Goal: Transaction & Acquisition: Purchase product/service

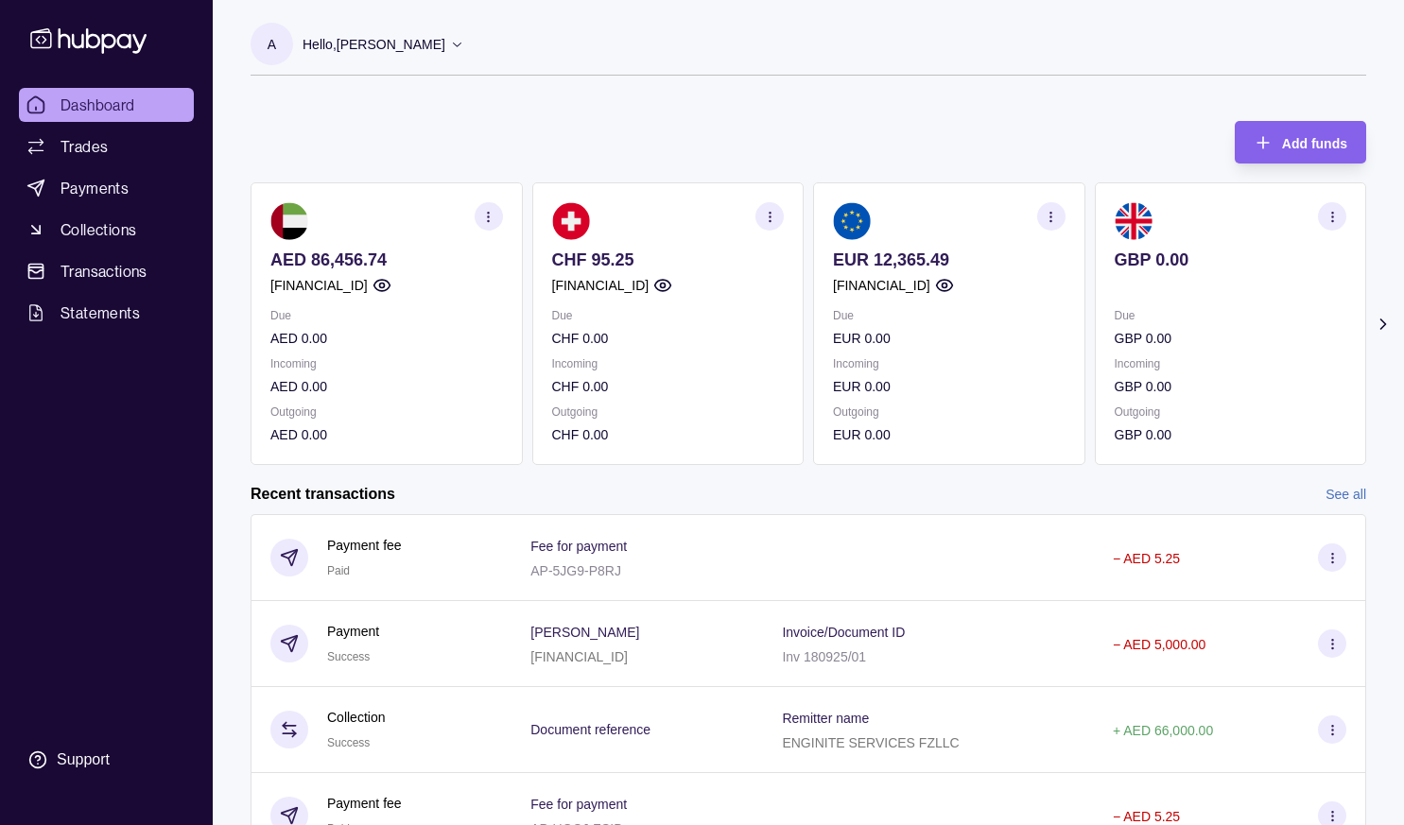
scroll to position [181, 0]
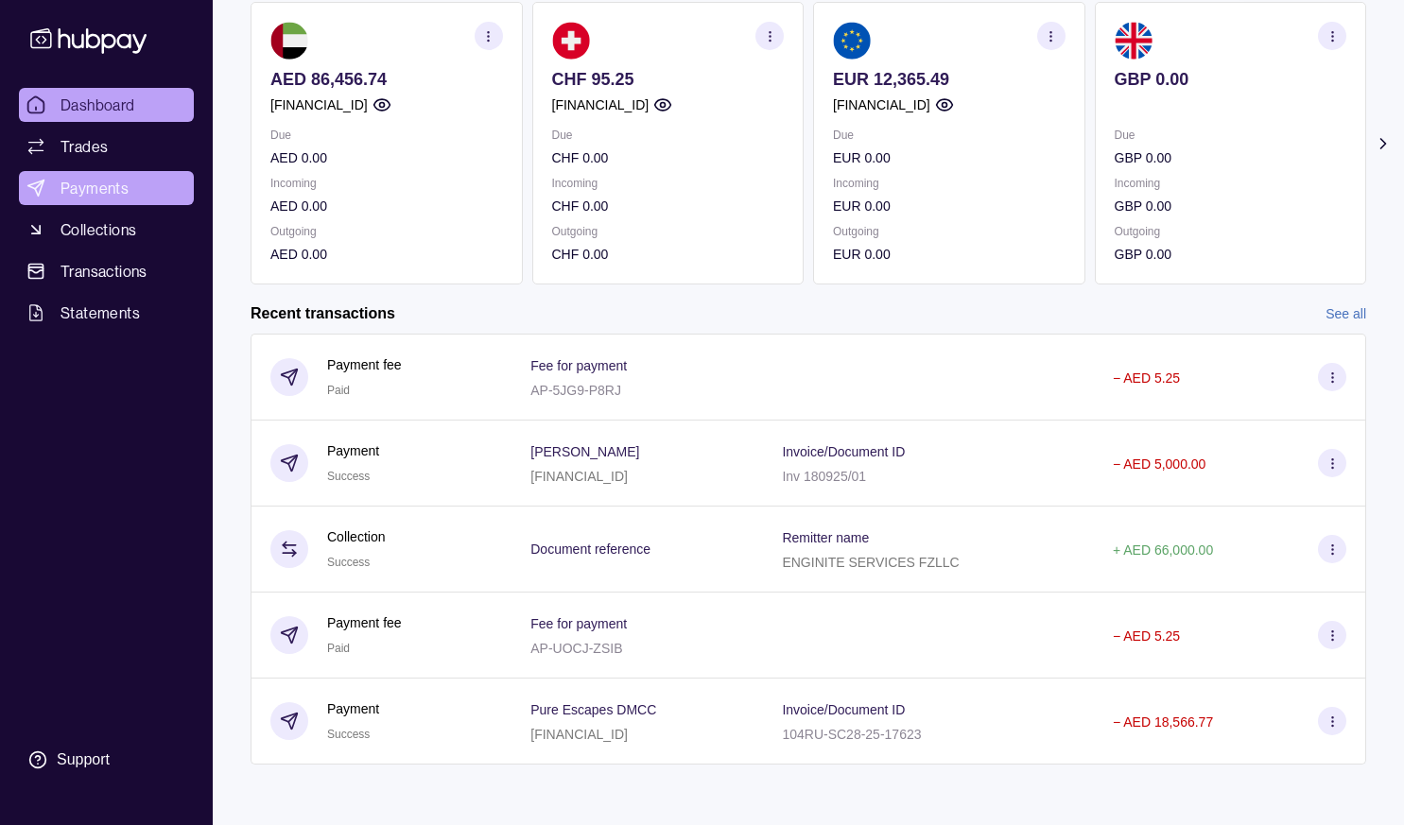
click at [98, 181] on span "Payments" at bounding box center [94, 188] width 68 height 23
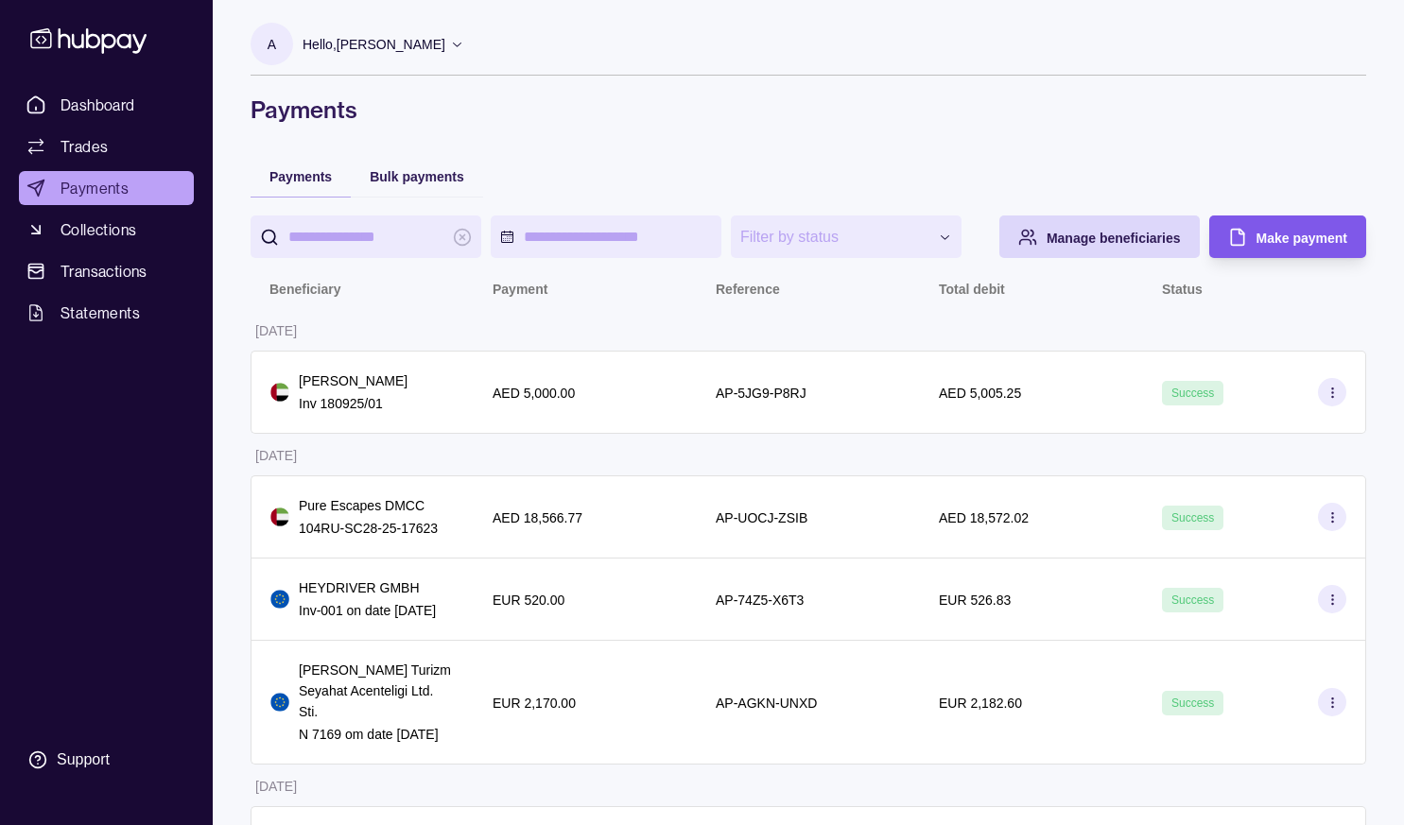
click at [1300, 258] on div "Make payment" at bounding box center [1272, 237] width 147 height 43
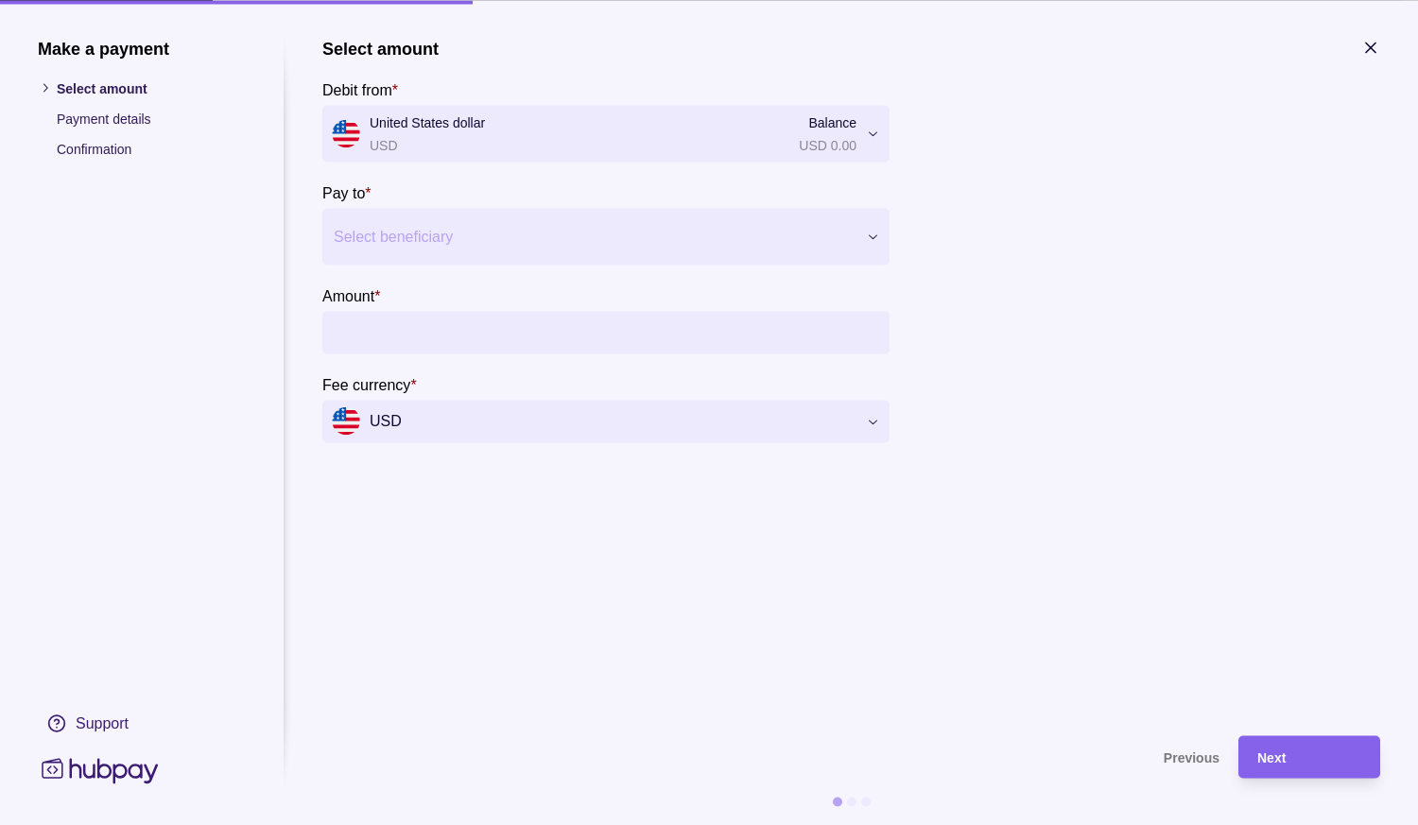
click at [440, 227] on div at bounding box center [594, 236] width 521 height 26
click at [422, 245] on div at bounding box center [594, 236] width 521 height 26
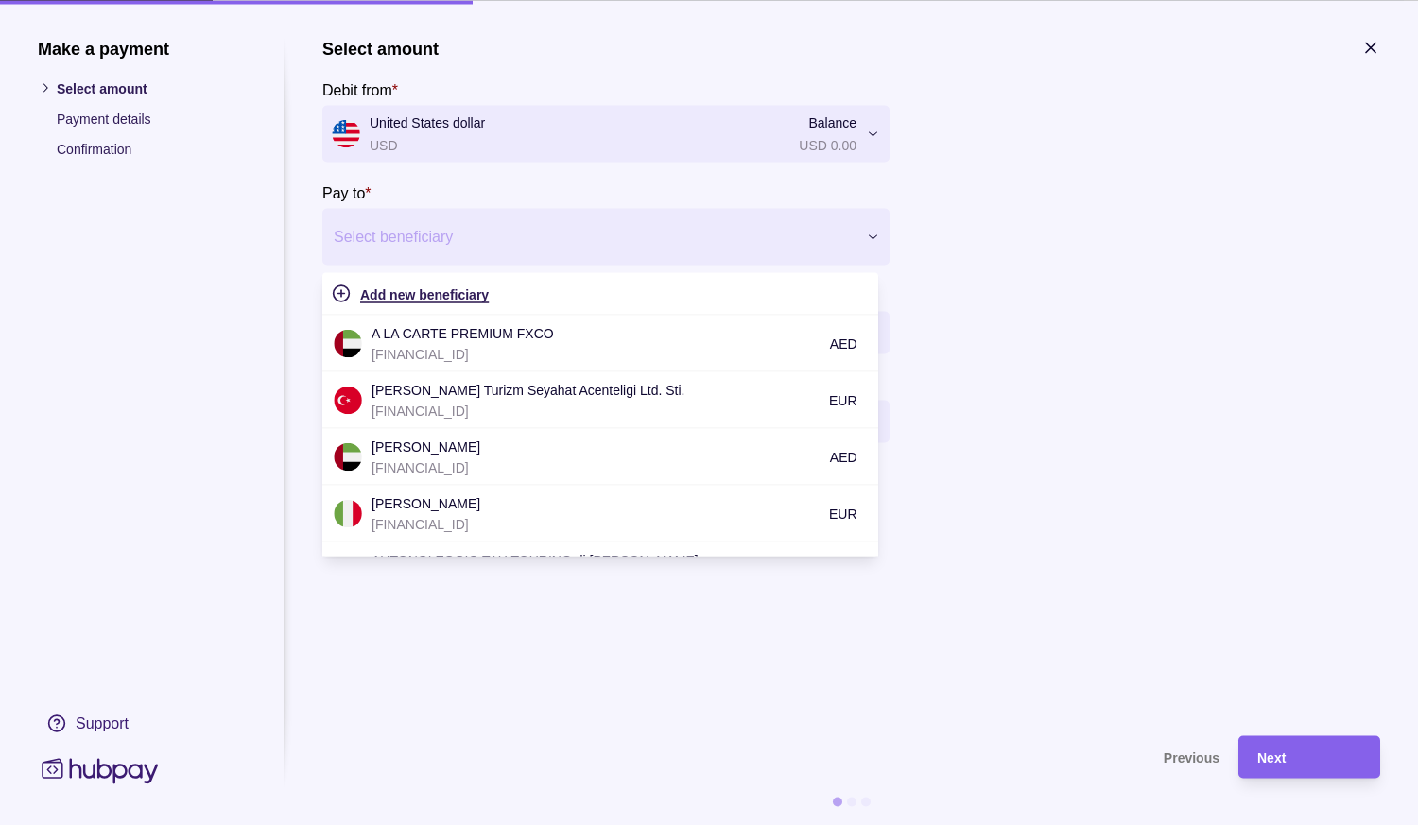
click at [434, 295] on span "Add new beneficiary" at bounding box center [424, 293] width 129 height 15
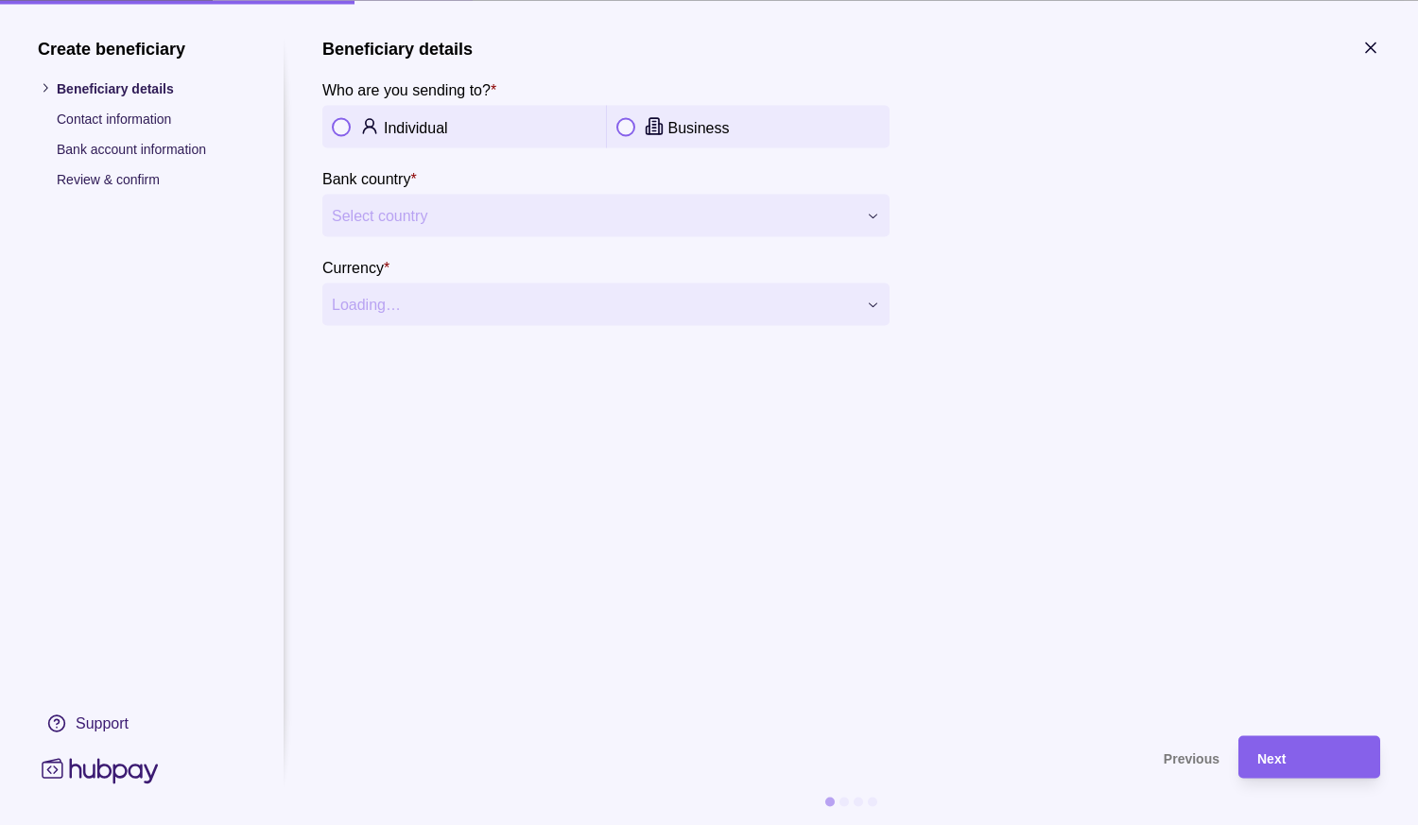
click at [512, 388] on section "**********" at bounding box center [851, 377] width 1058 height 679
click at [514, 385] on section "**********" at bounding box center [851, 377] width 1058 height 679
click at [513, 384] on section "**********" at bounding box center [851, 377] width 1058 height 679
click at [513, 386] on section "**********" at bounding box center [851, 377] width 1058 height 679
drag, startPoint x: 516, startPoint y: 436, endPoint x: 418, endPoint y: 555, distance: 154.4
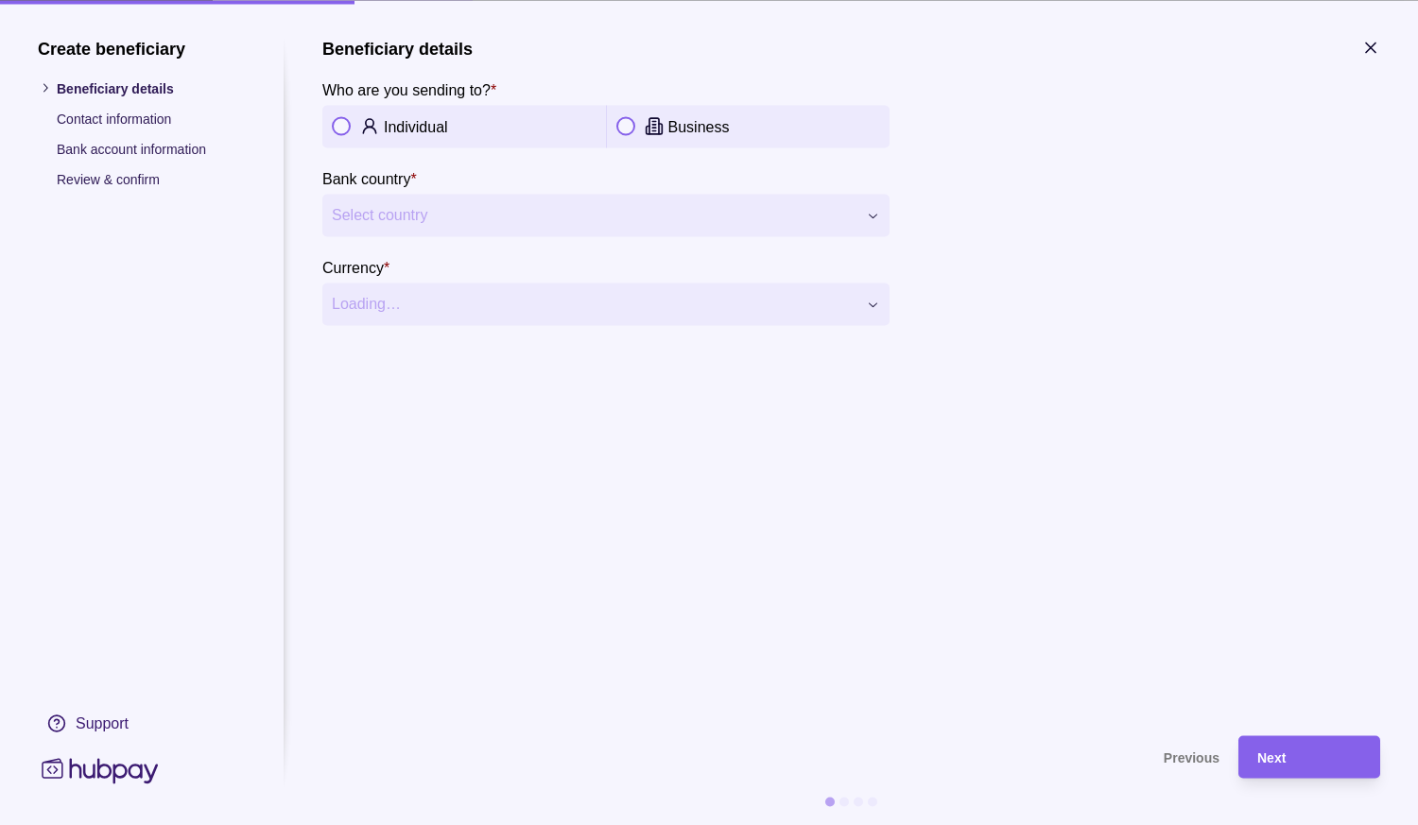
click at [418, 555] on section "**********" at bounding box center [851, 377] width 1058 height 679
click at [418, 553] on section "**********" at bounding box center [851, 377] width 1058 height 679
click at [443, 556] on section "**********" at bounding box center [851, 377] width 1058 height 679
drag, startPoint x: 659, startPoint y: 461, endPoint x: 587, endPoint y: 486, distance: 75.9
click at [490, 223] on span "Select country" at bounding box center [594, 215] width 525 height 23
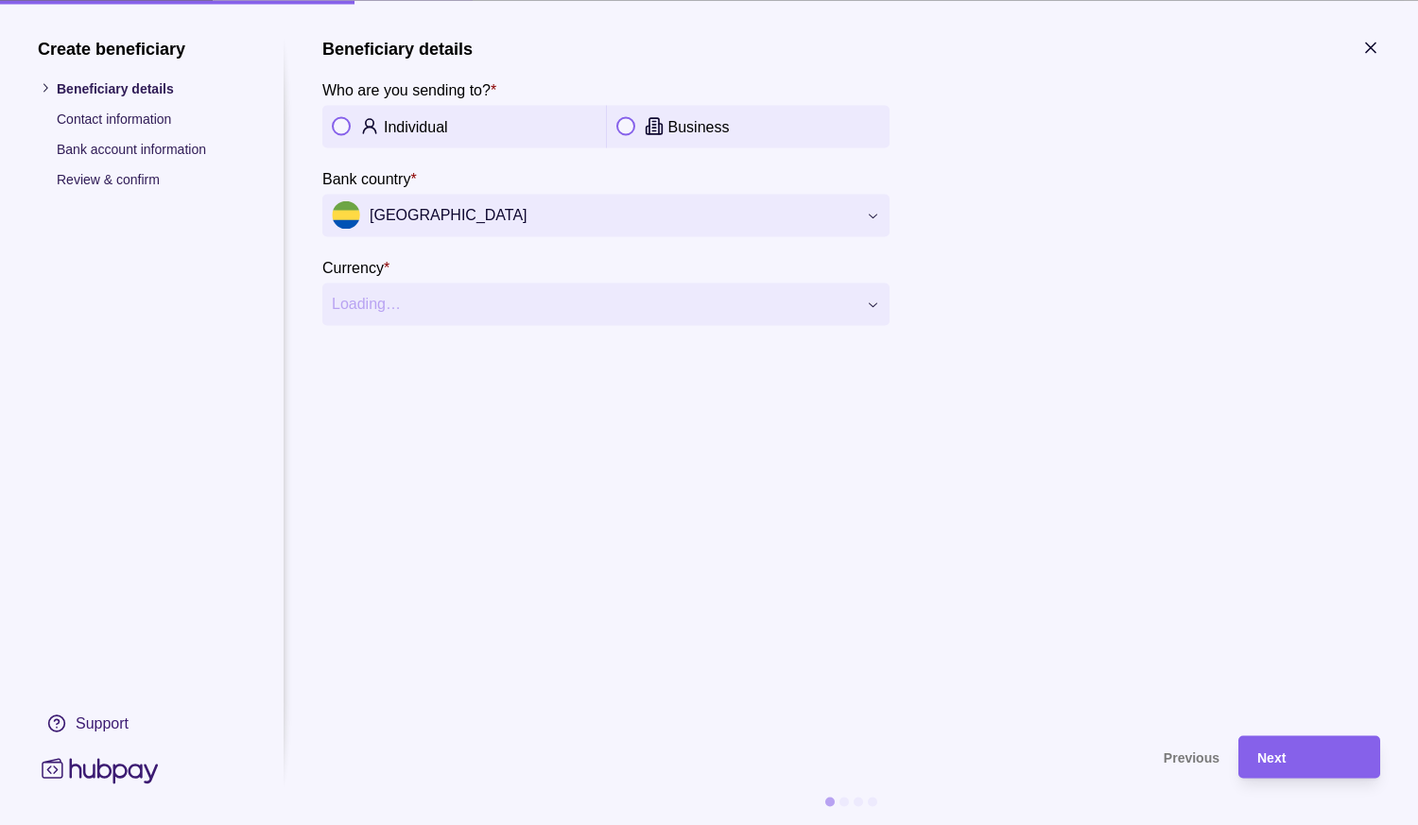
click at [492, 226] on span "[GEOGRAPHIC_DATA]" at bounding box center [594, 215] width 525 height 28
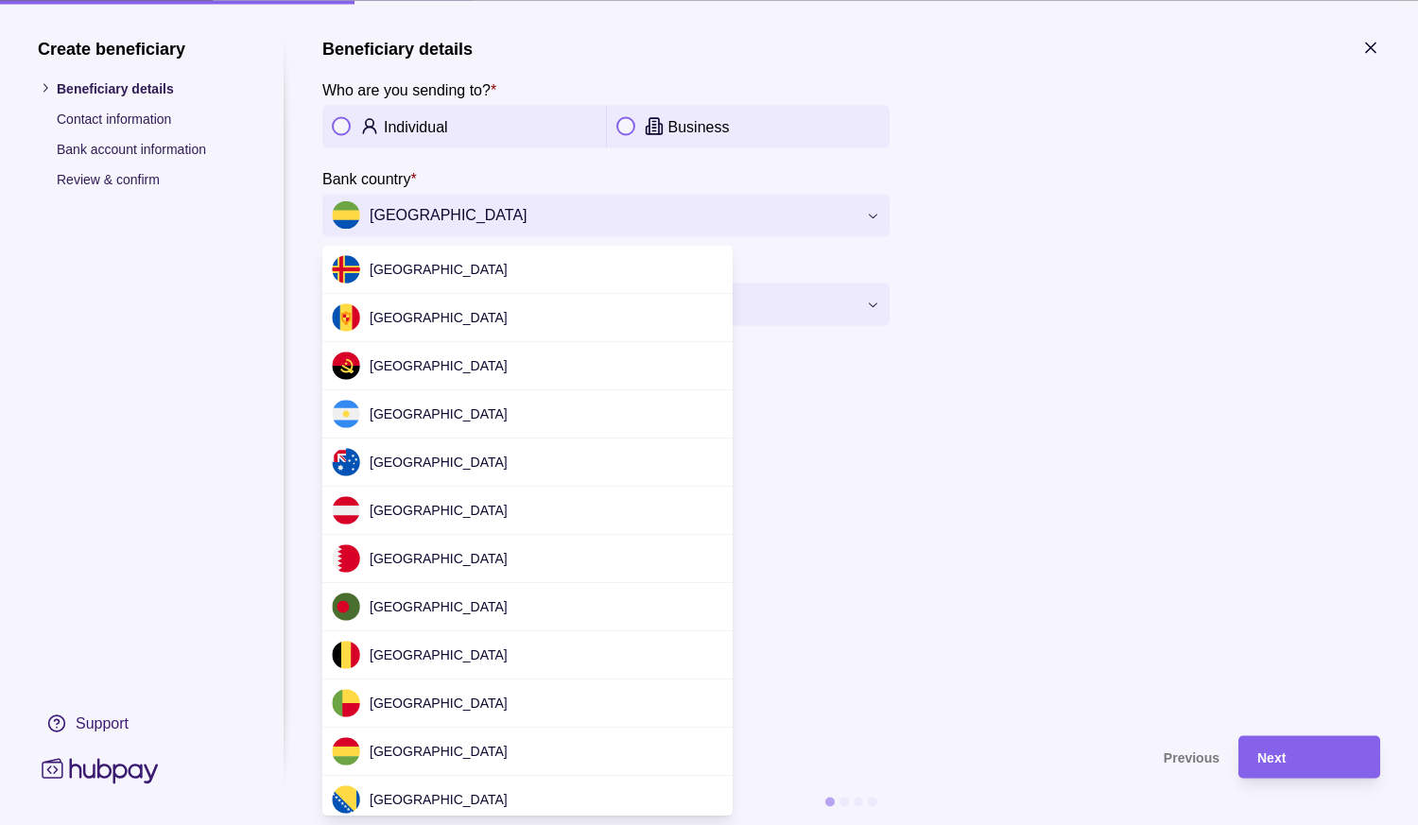
scroll to position [1358, 0]
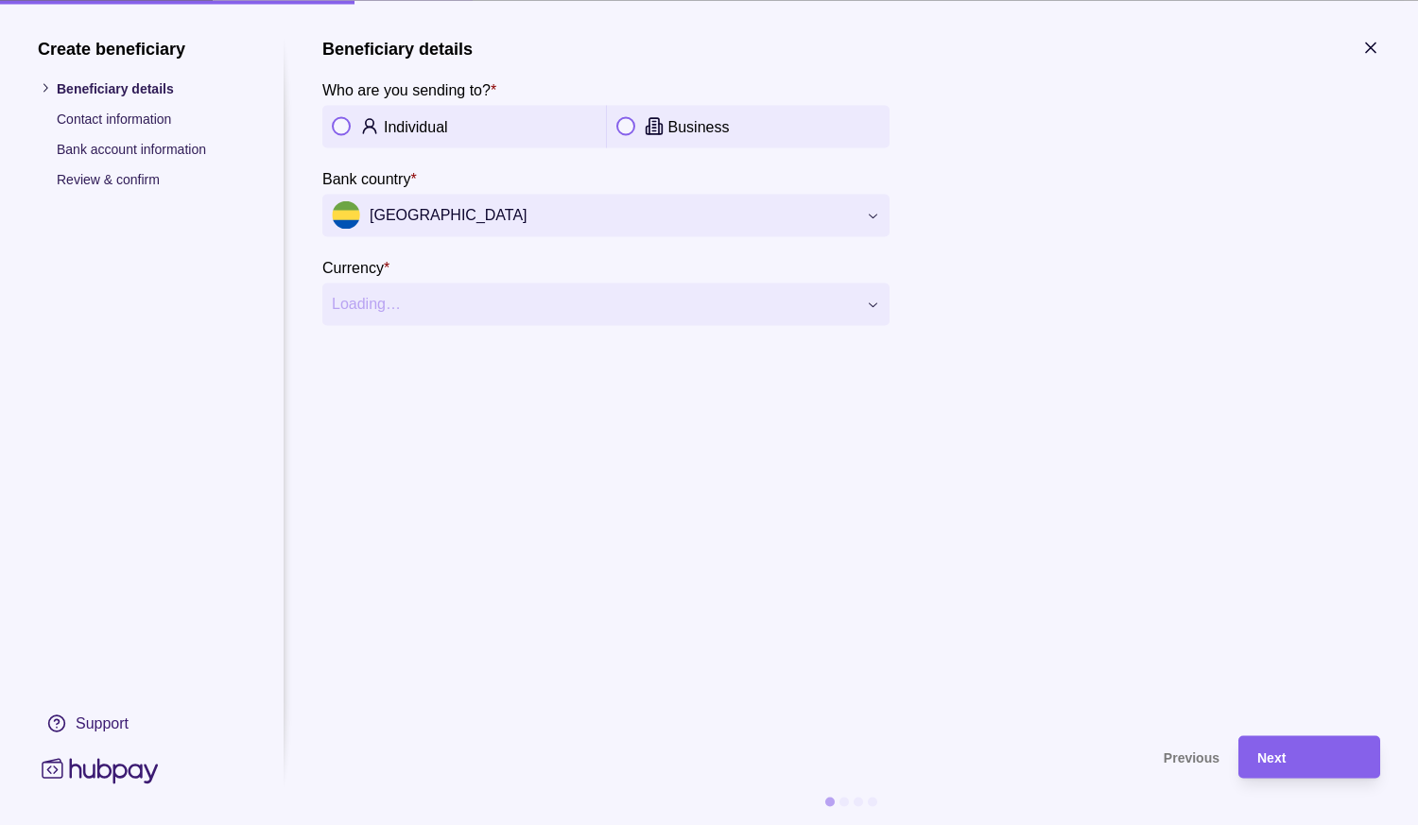
click at [476, 222] on span "[GEOGRAPHIC_DATA]" at bounding box center [594, 215] width 525 height 28
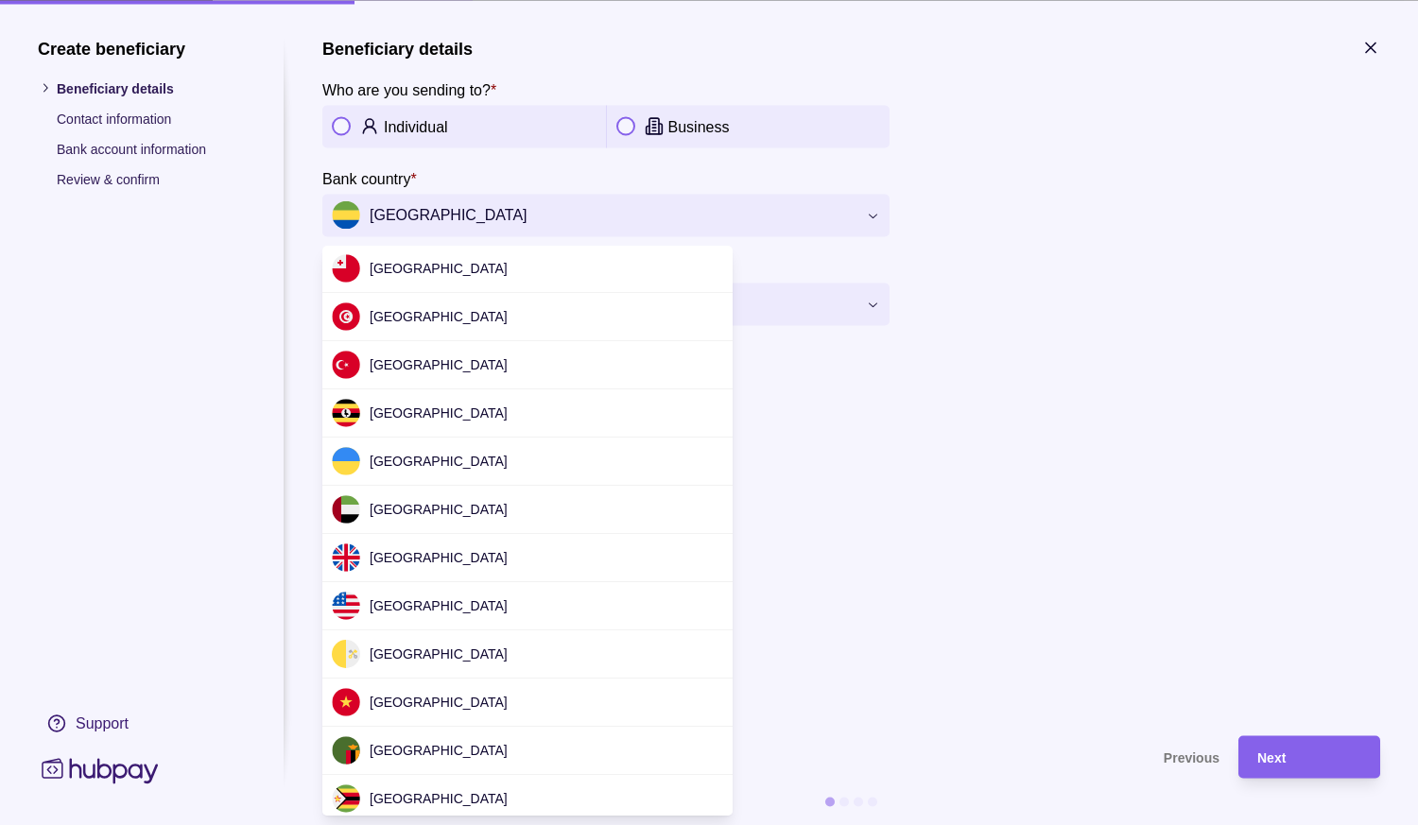
scroll to position [5793, 0]
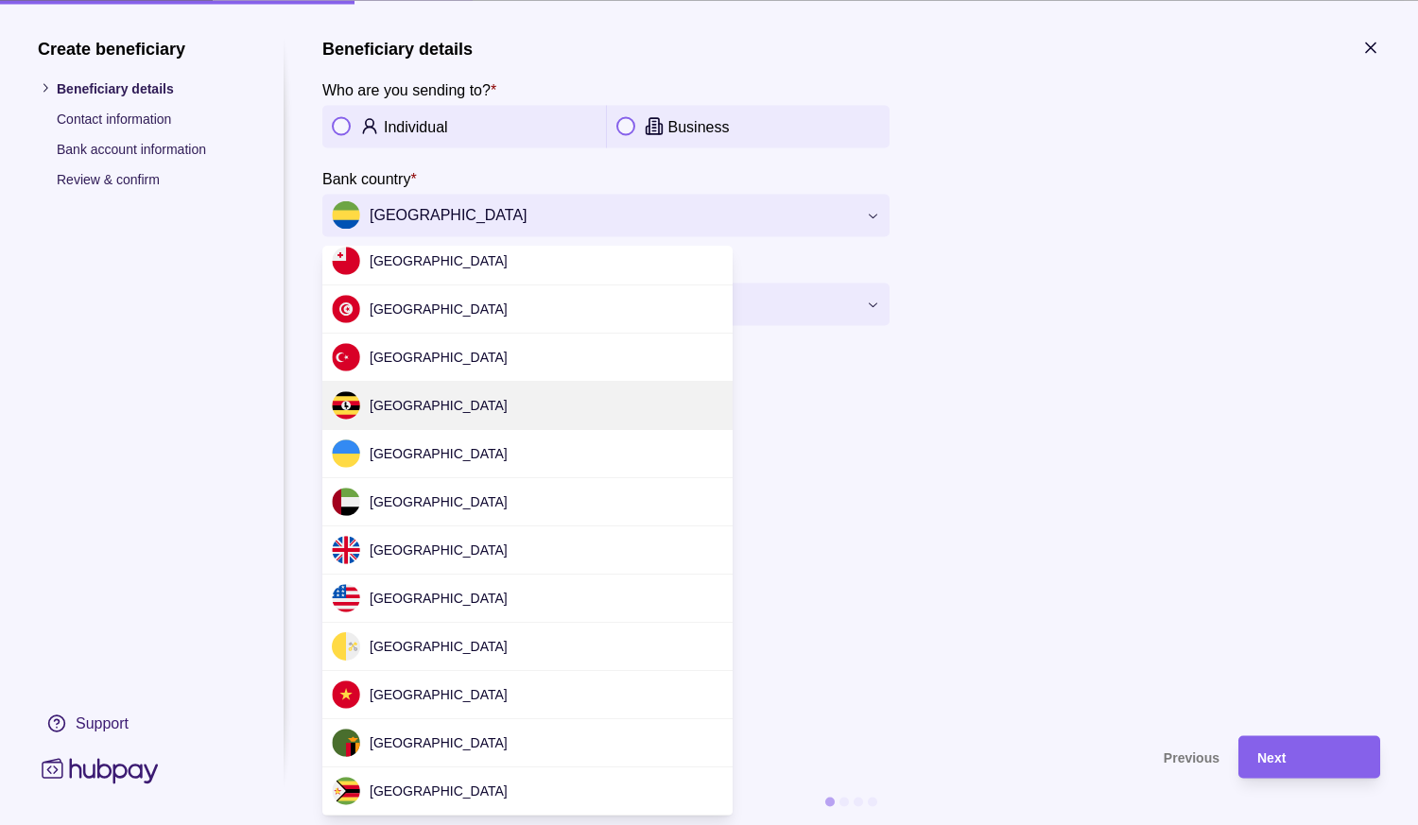
drag, startPoint x: 549, startPoint y: 408, endPoint x: 515, endPoint y: 386, distance: 40.9
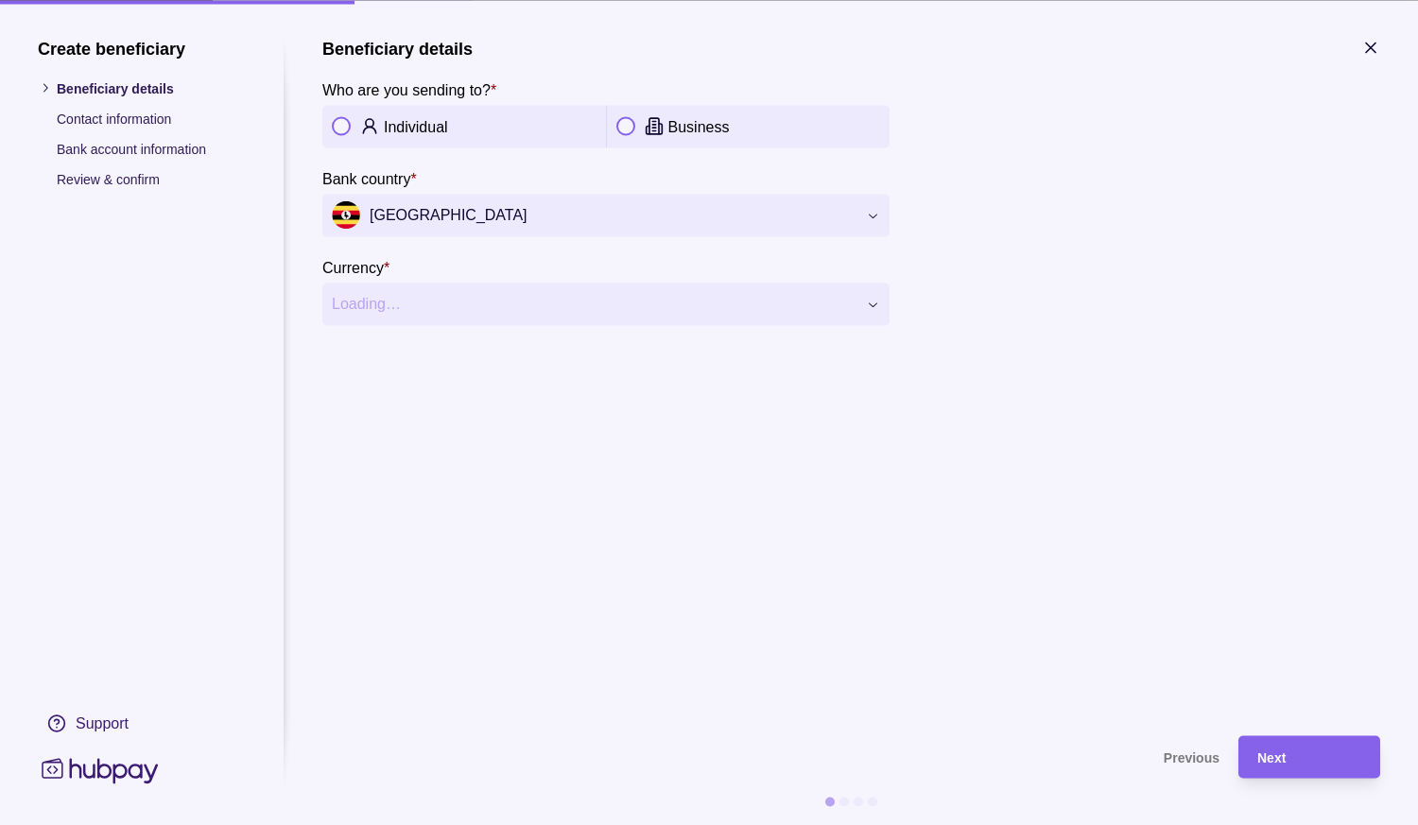
click at [475, 218] on span "[GEOGRAPHIC_DATA]" at bounding box center [594, 215] width 525 height 28
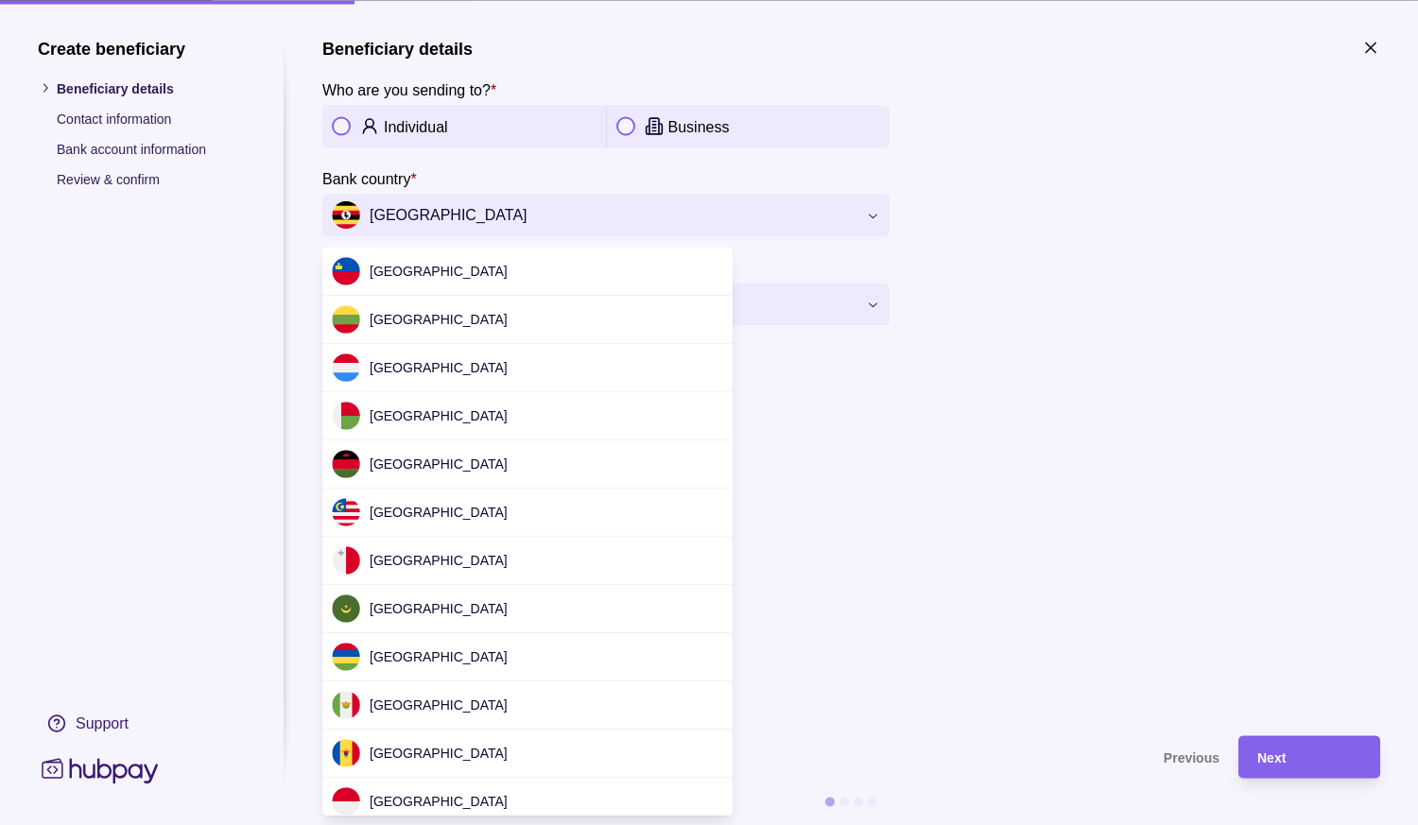
scroll to position [2856, 0]
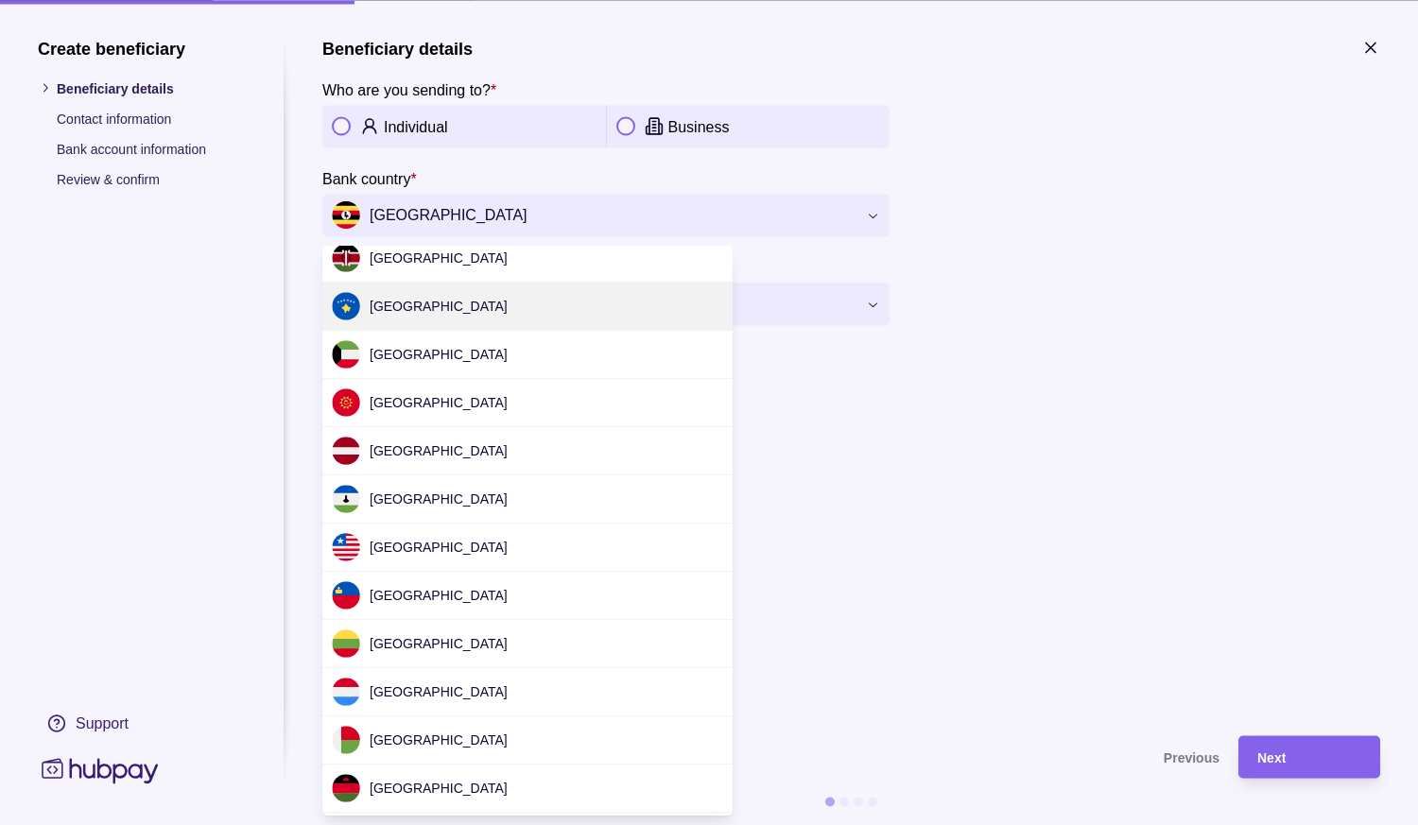
drag, startPoint x: 413, startPoint y: 299, endPoint x: 403, endPoint y: 264, distance: 36.5
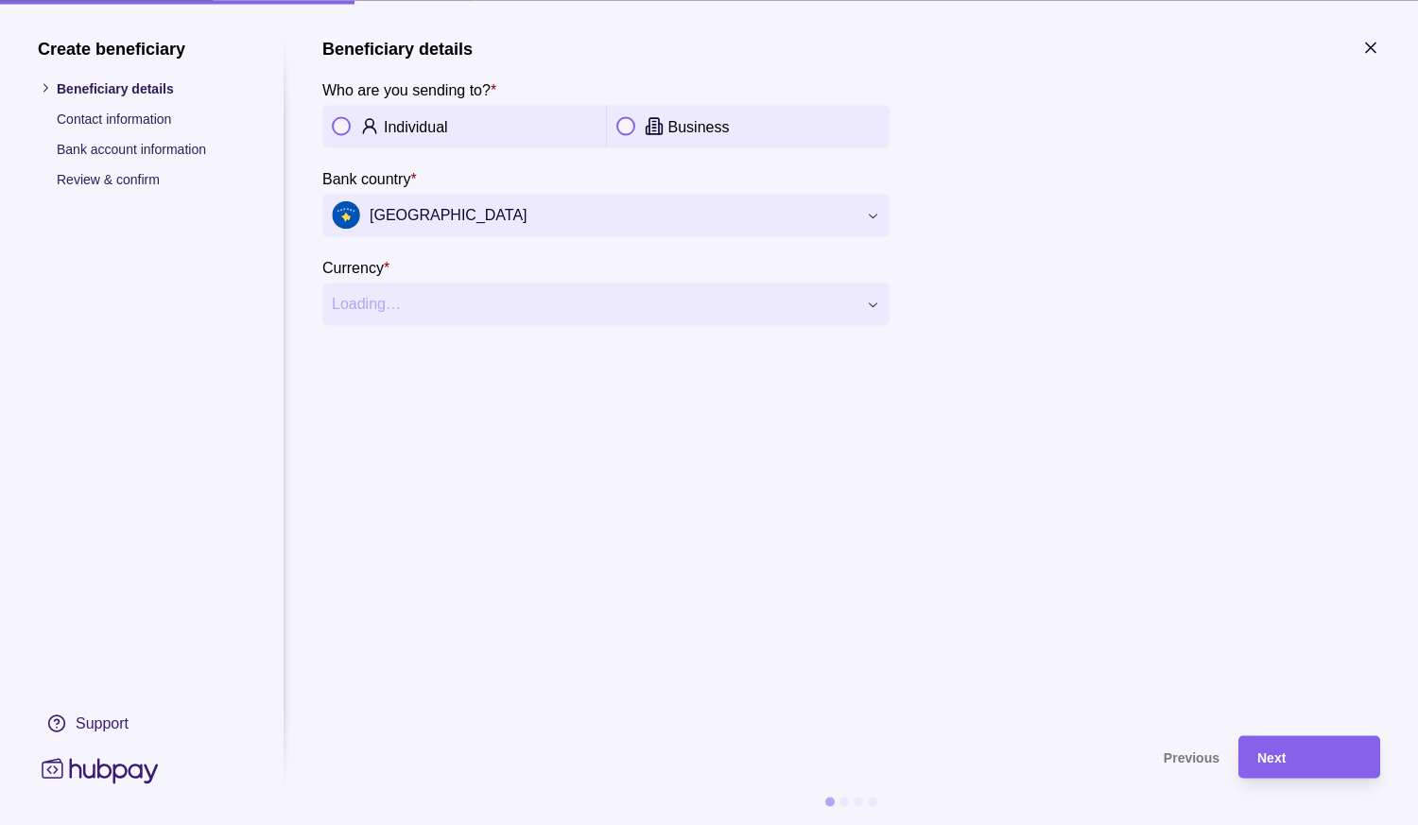
click at [445, 211] on span "[GEOGRAPHIC_DATA]" at bounding box center [594, 215] width 525 height 28
click at [434, 211] on span "Czechia" at bounding box center [594, 215] width 525 height 28
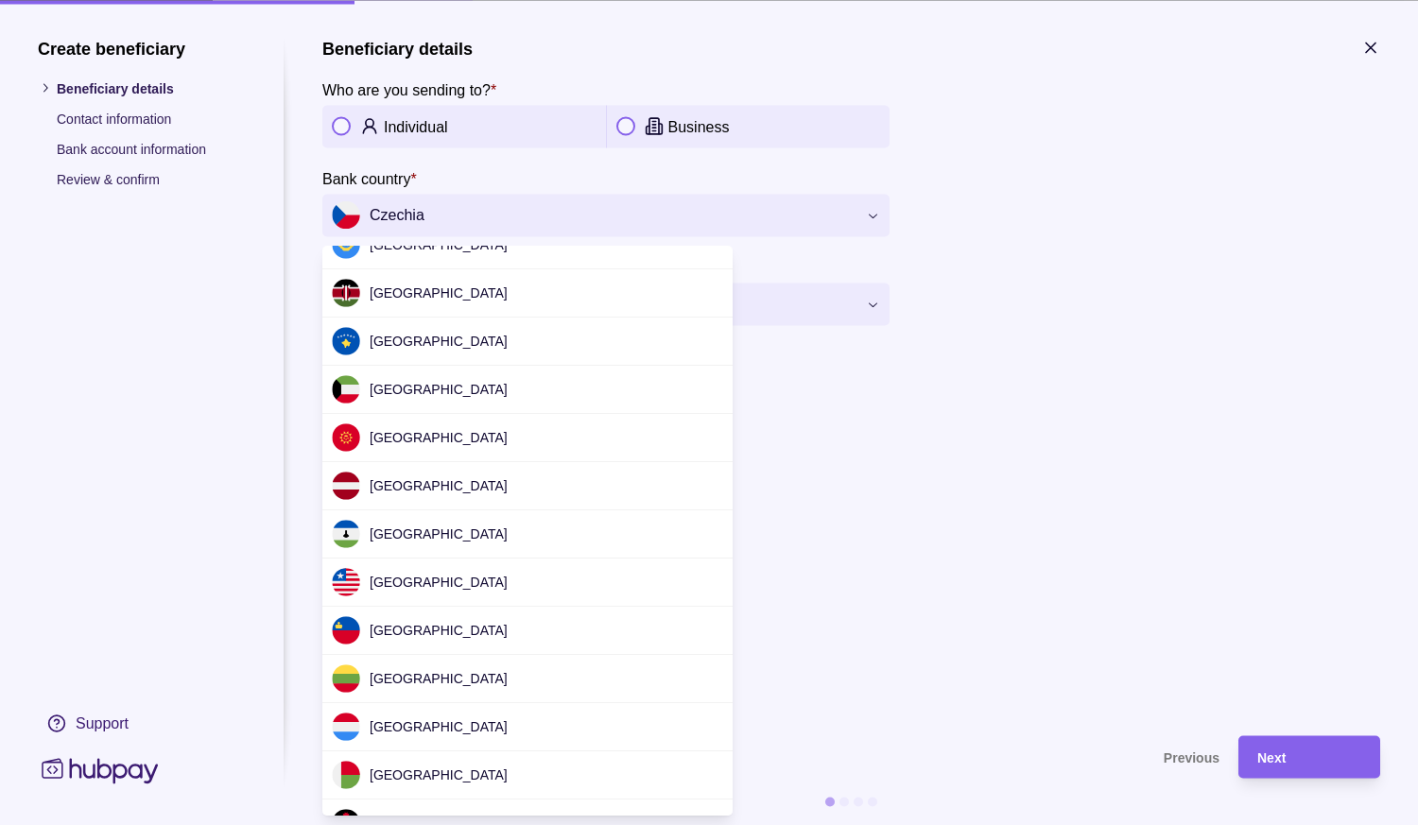
scroll to position [2836, 0]
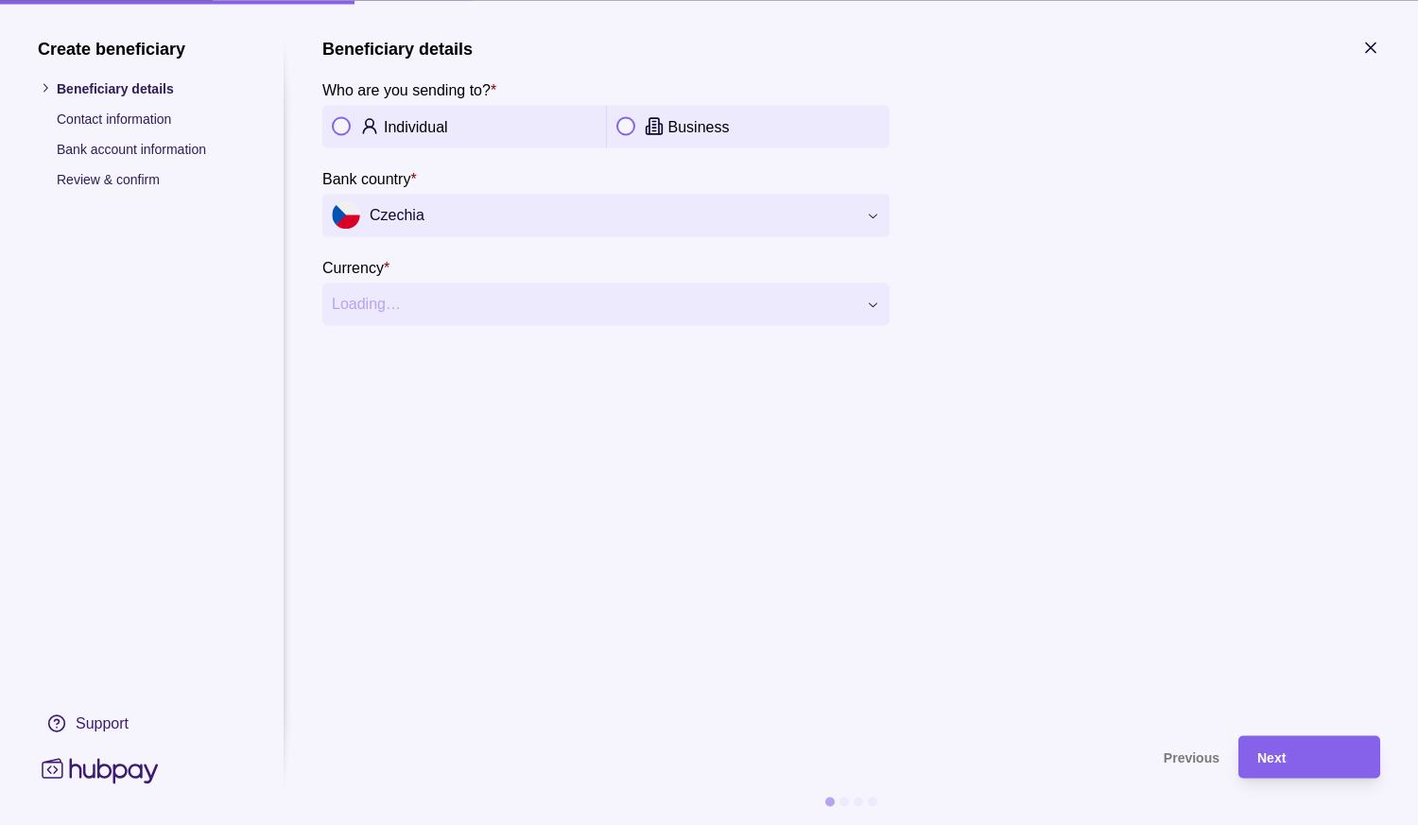
click at [624, 129] on button "button" at bounding box center [625, 126] width 19 height 19
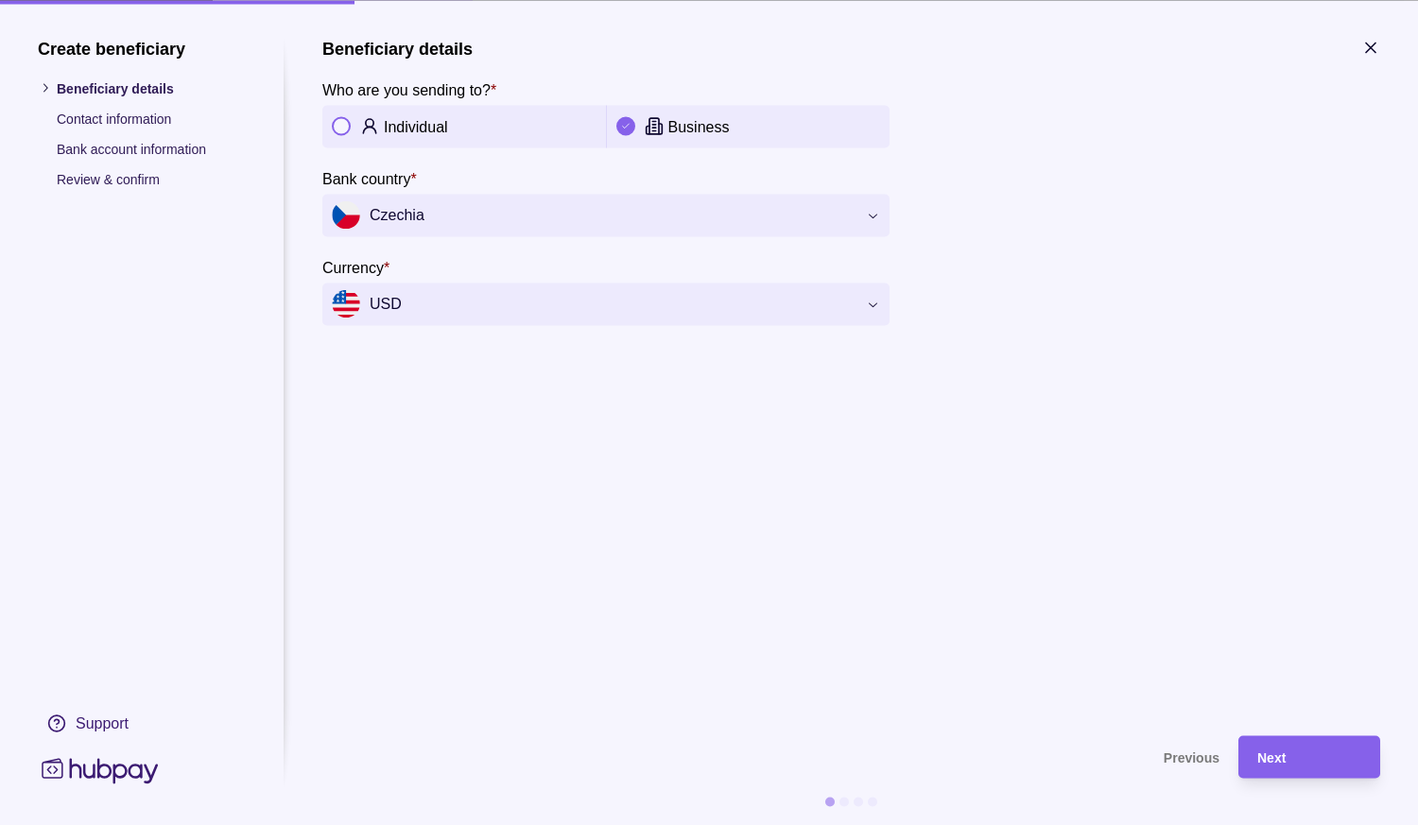
click at [463, 215] on span "Czechia" at bounding box center [594, 215] width 525 height 28
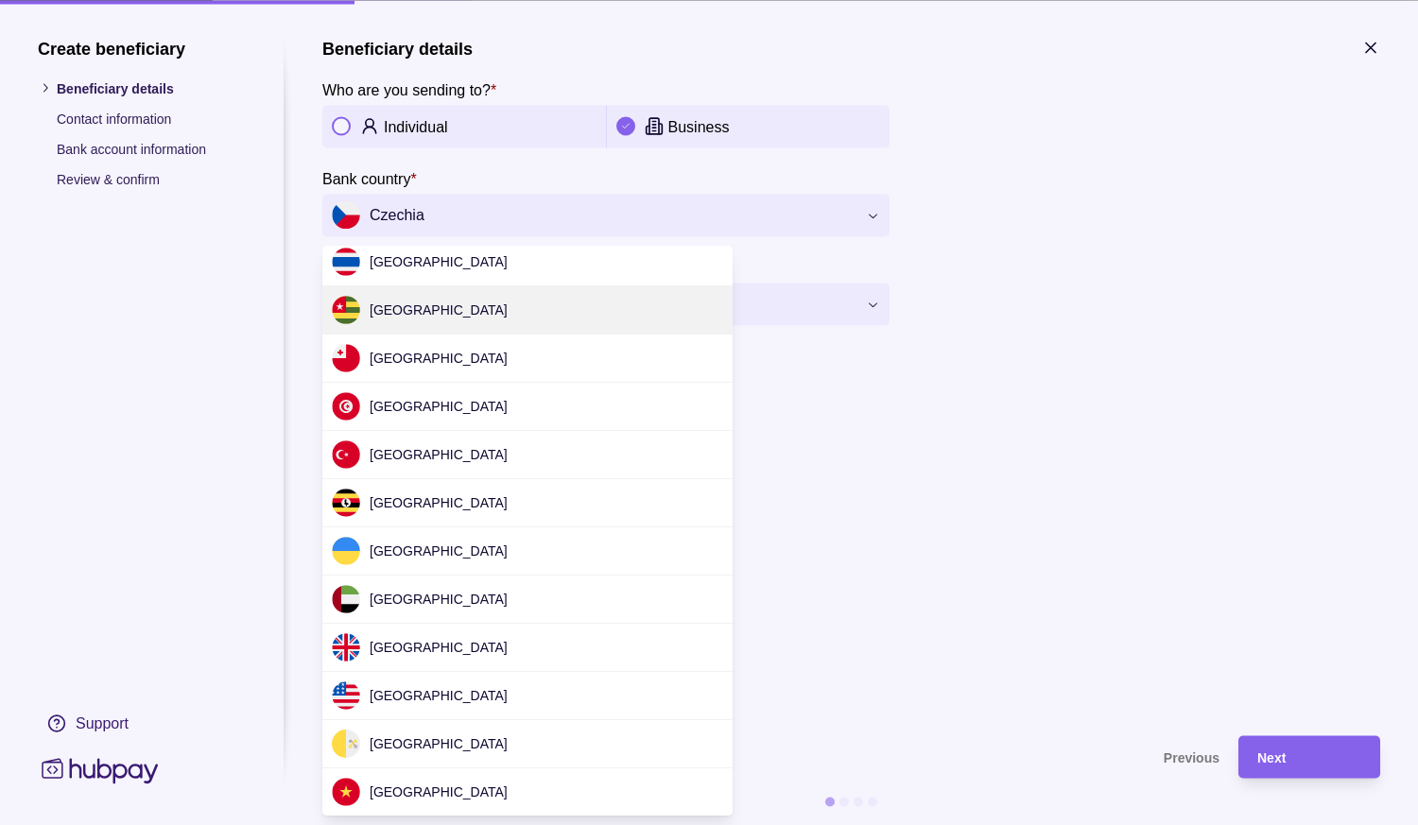
scroll to position [5793, 0]
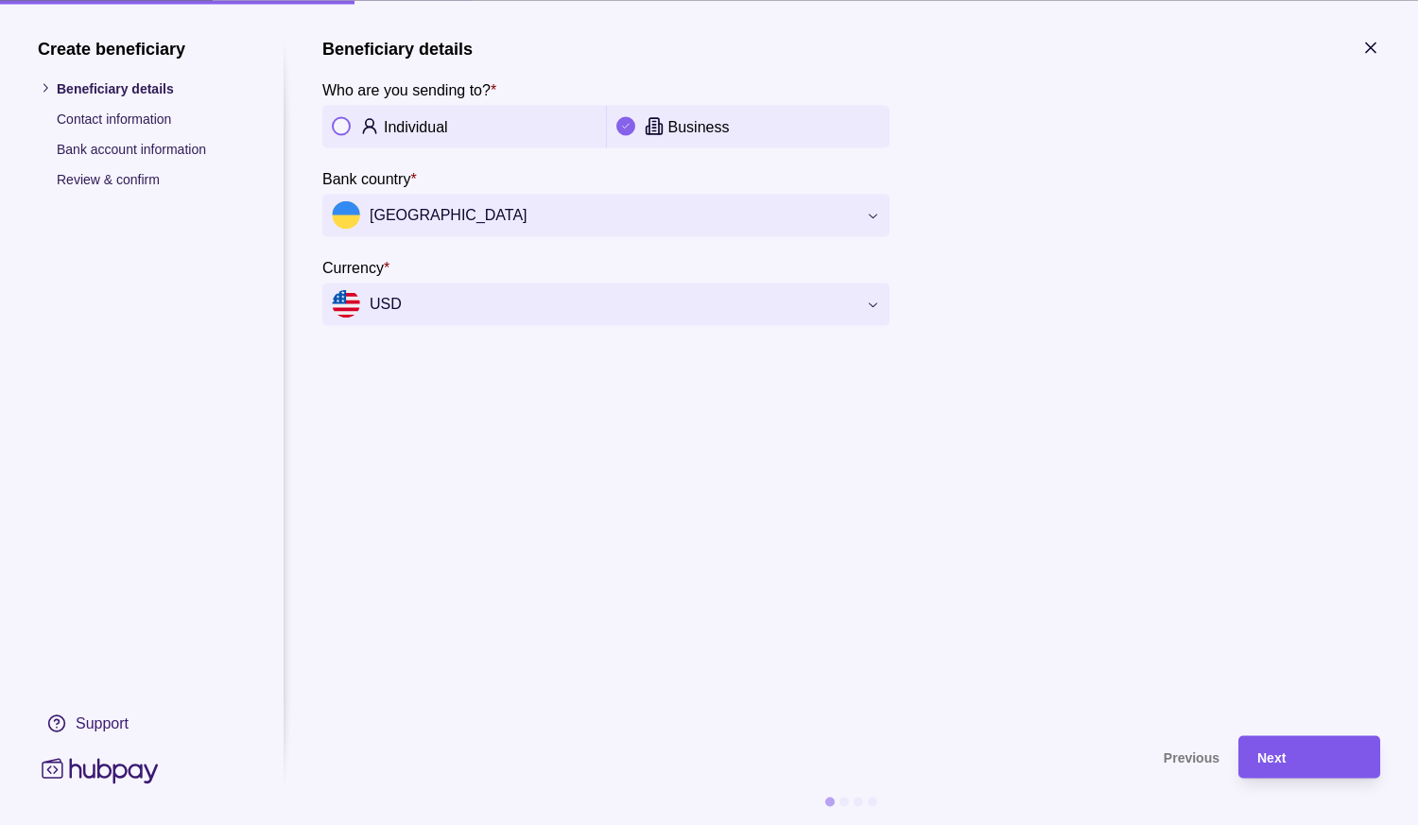
click at [1324, 763] on div "Next" at bounding box center [1309, 757] width 104 height 23
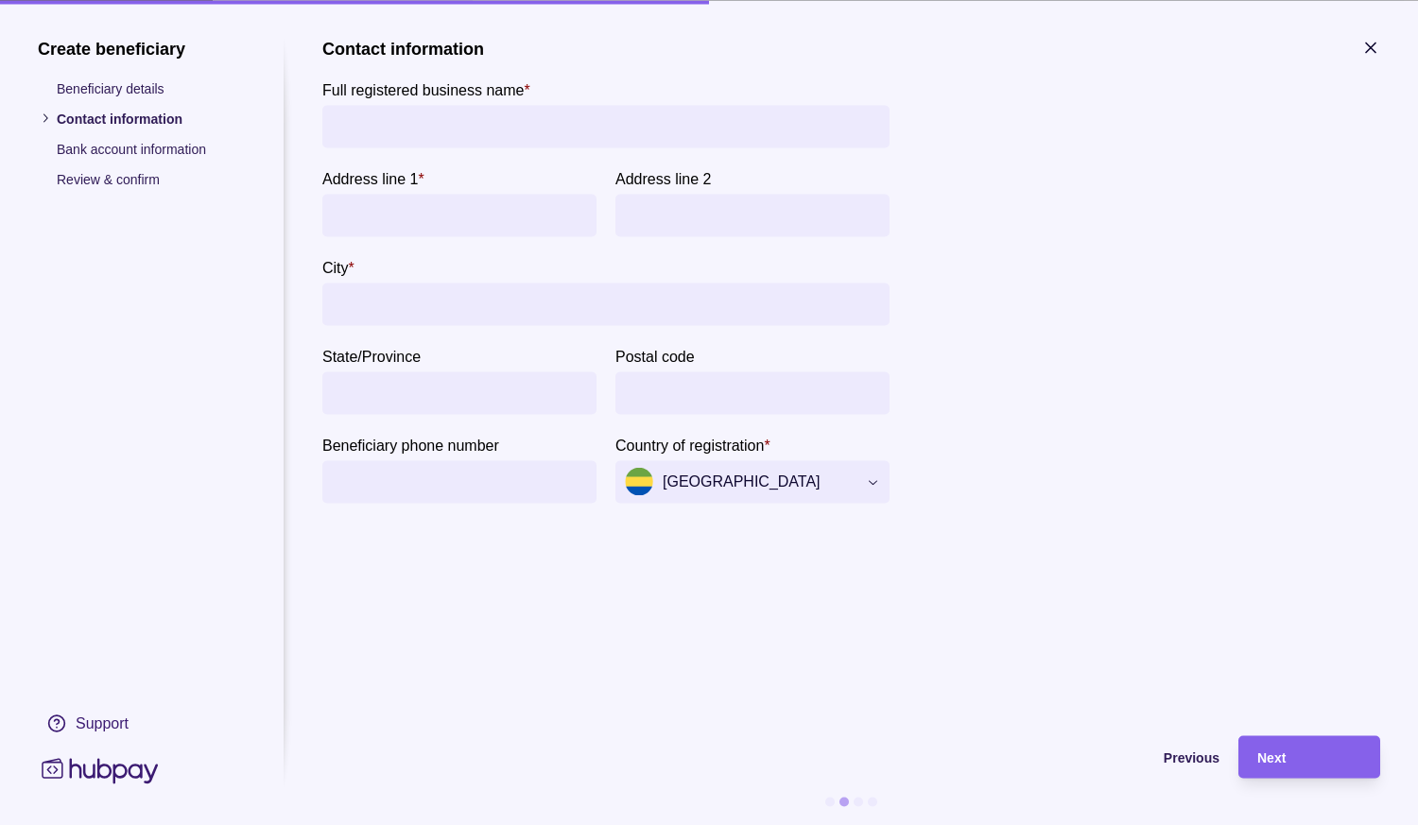
click at [719, 477] on span "[GEOGRAPHIC_DATA]" at bounding box center [741, 482] width 232 height 28
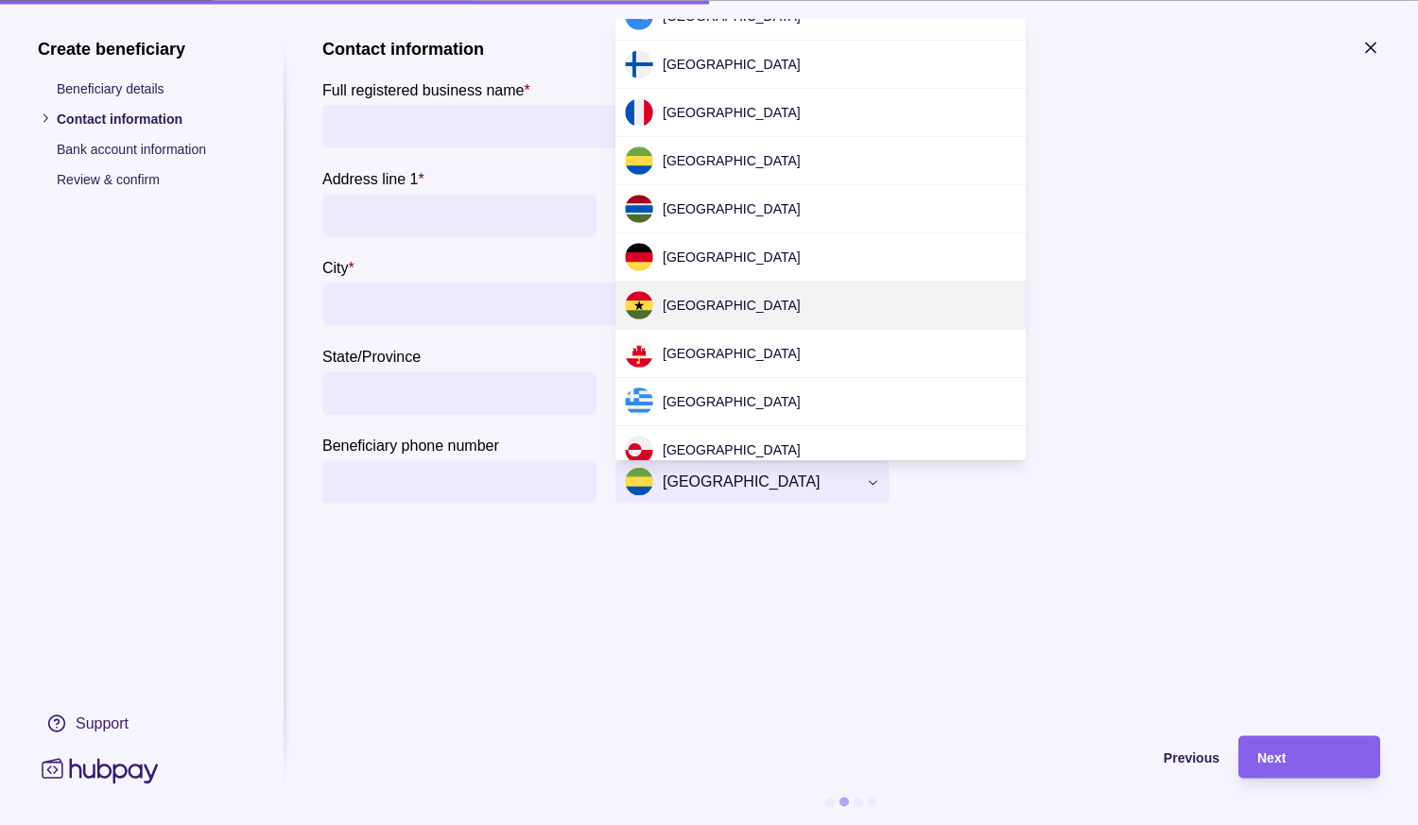
scroll to position [1770, 0]
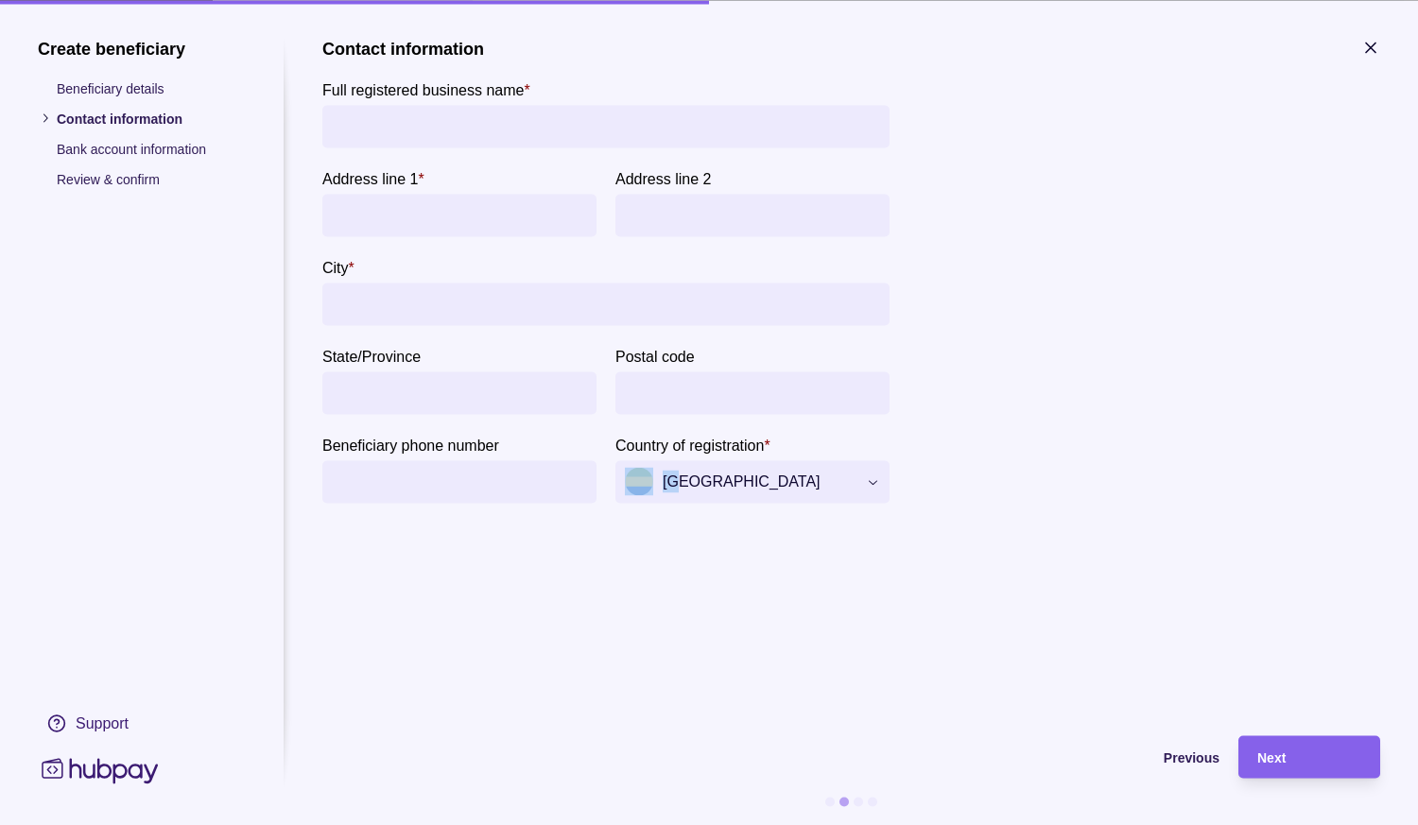
drag, startPoint x: 680, startPoint y: 558, endPoint x: 372, endPoint y: 439, distance: 329.5
click at [530, 513] on section "**********" at bounding box center [851, 377] width 1058 height 679
click at [1182, 755] on span "Previous" at bounding box center [1192, 758] width 56 height 15
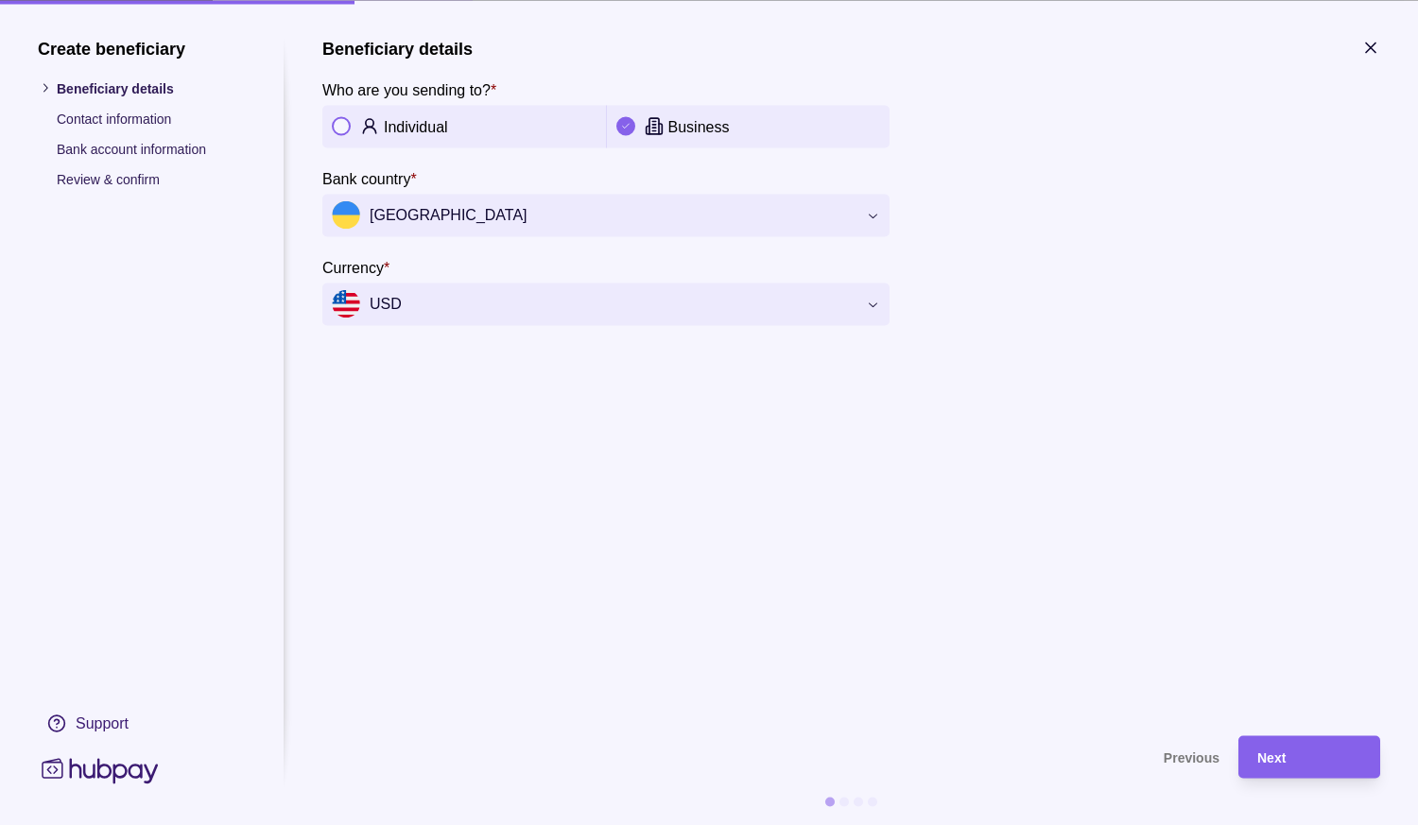
click at [1373, 47] on icon "button" at bounding box center [1370, 47] width 19 height 19
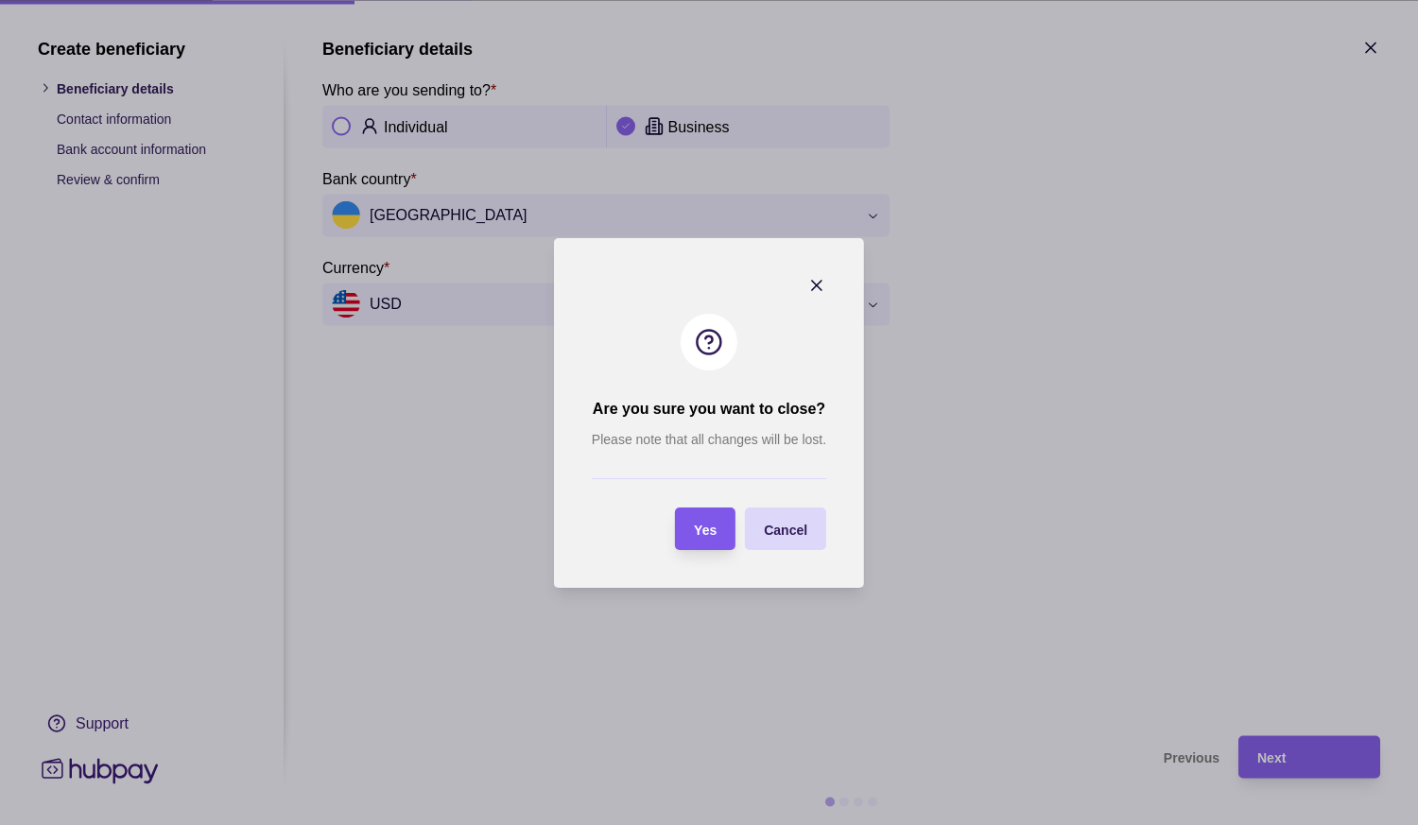
click at [706, 544] on div "Yes" at bounding box center [690, 529] width 51 height 43
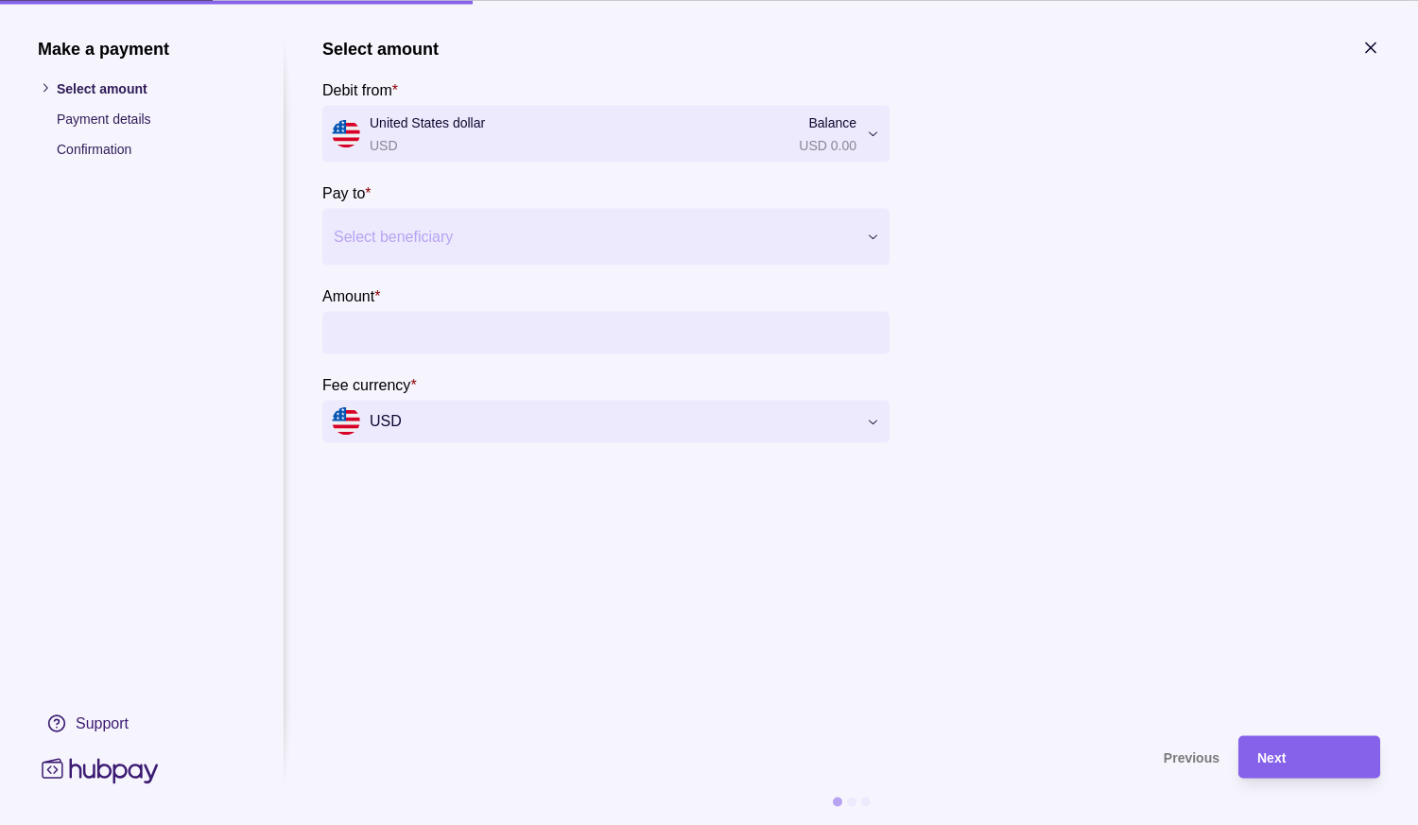
click at [1369, 51] on icon "button" at bounding box center [1370, 47] width 19 height 19
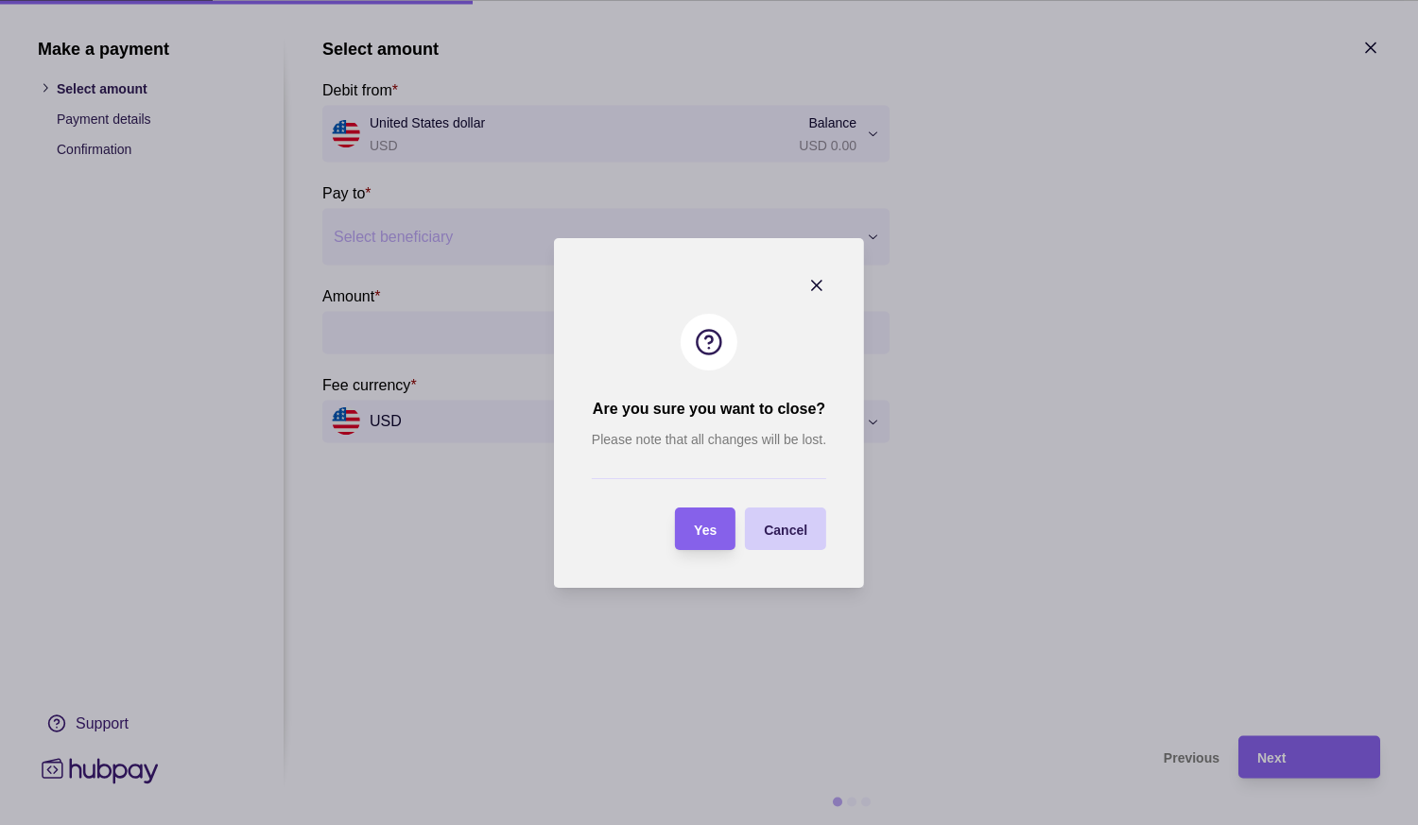
click at [804, 537] on div "Cancel" at bounding box center [785, 528] width 43 height 23
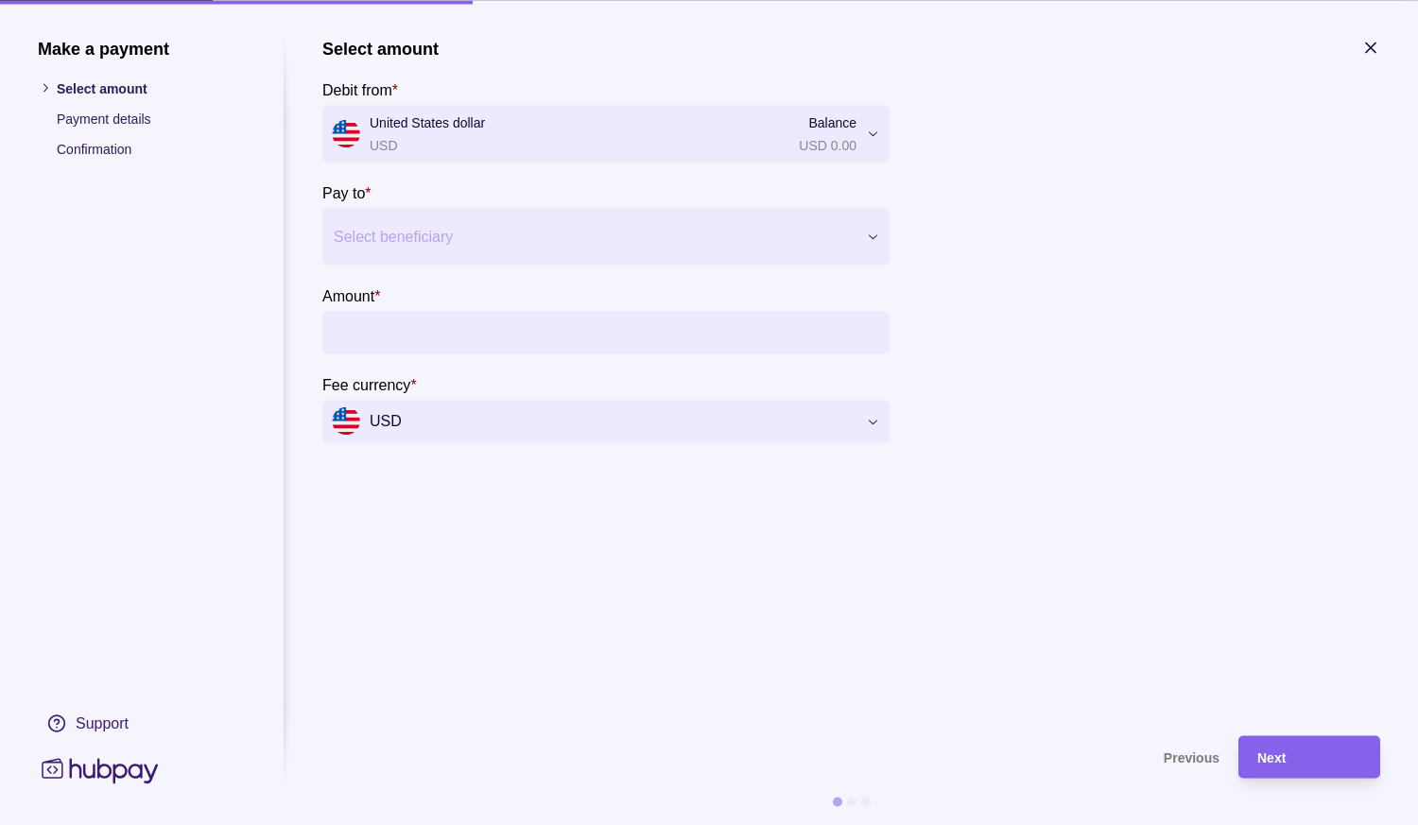
click at [1372, 52] on icon "button" at bounding box center [1370, 47] width 19 height 19
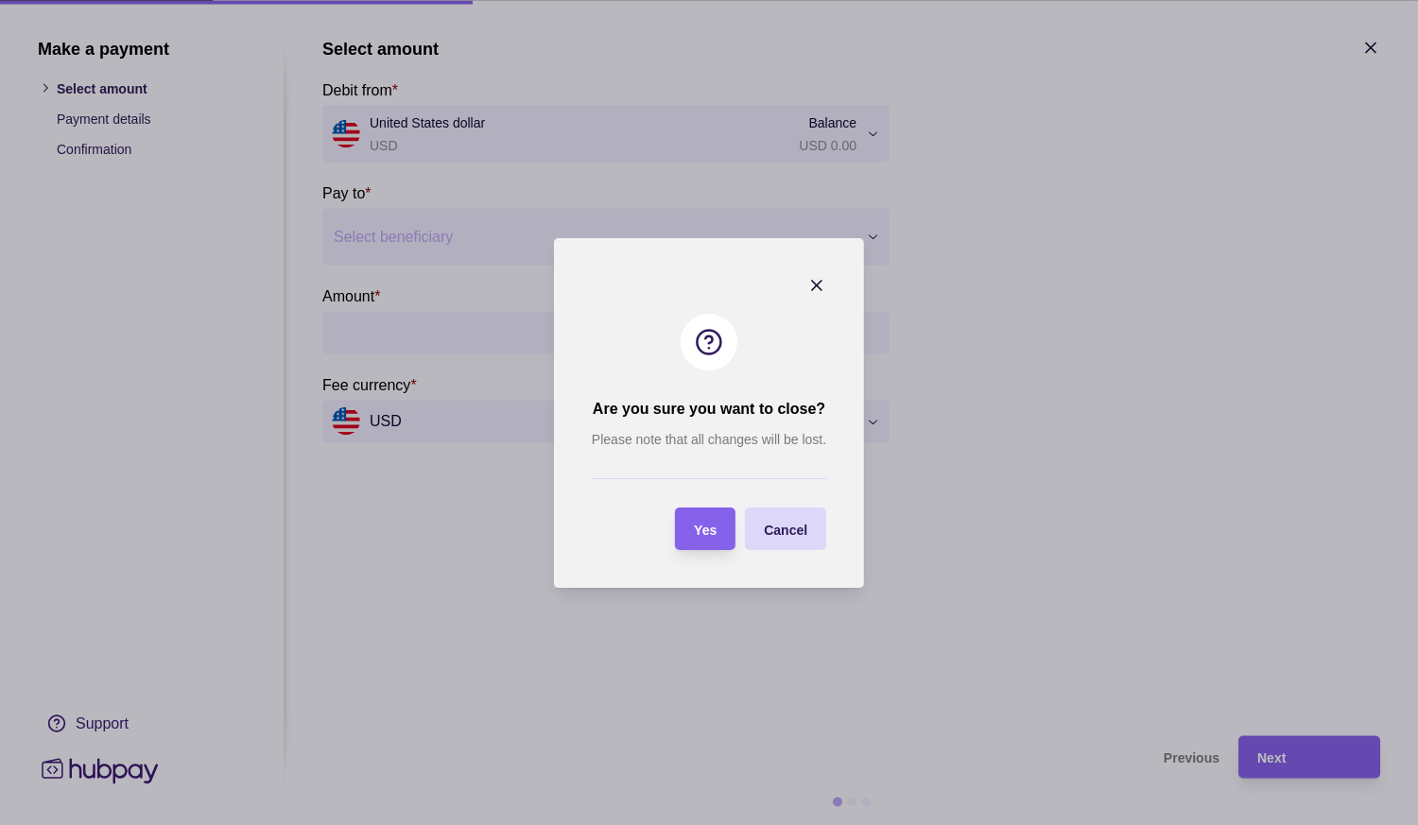
click at [819, 285] on icon "button" at bounding box center [816, 285] width 19 height 19
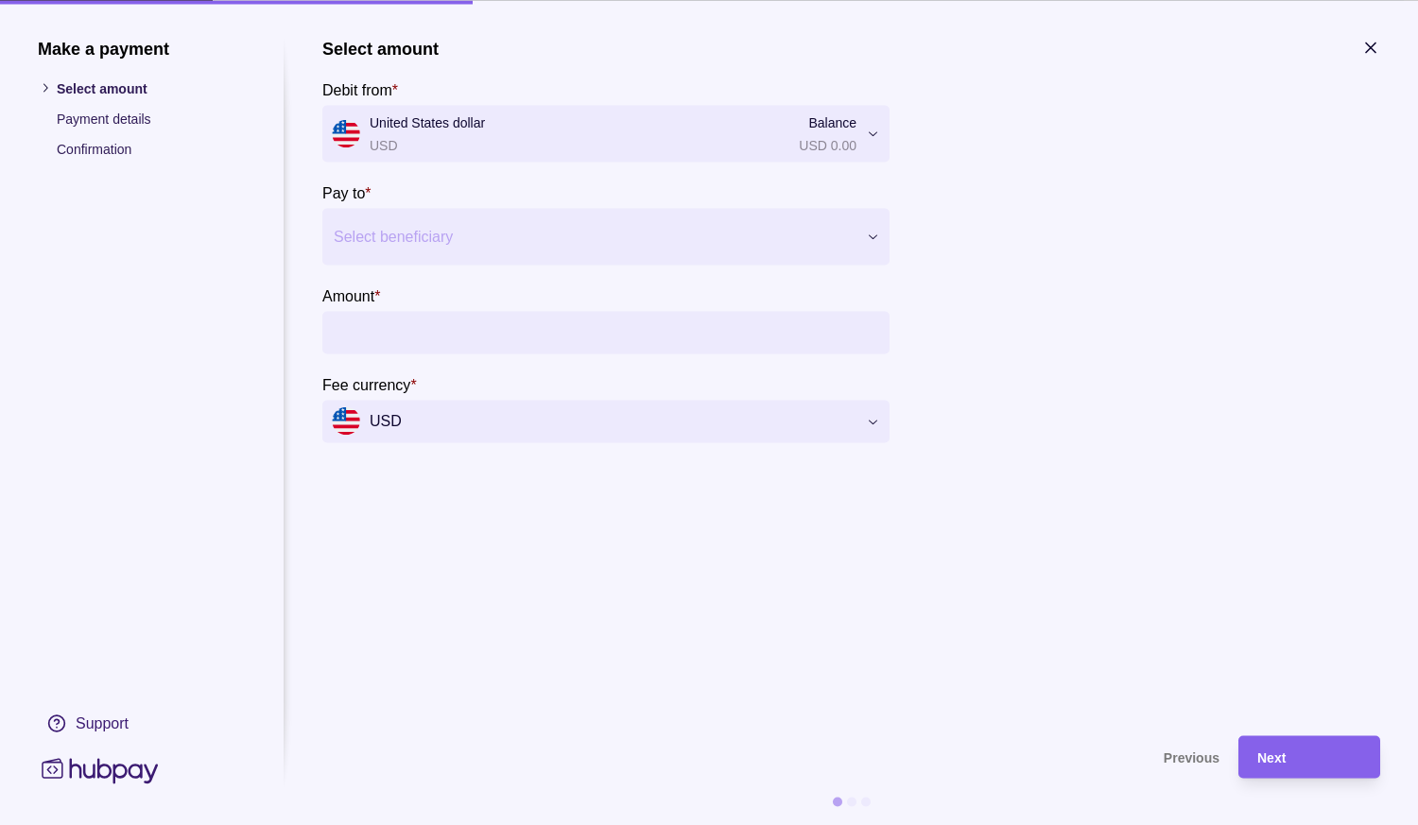
click at [1371, 39] on icon "button" at bounding box center [1370, 47] width 19 height 19
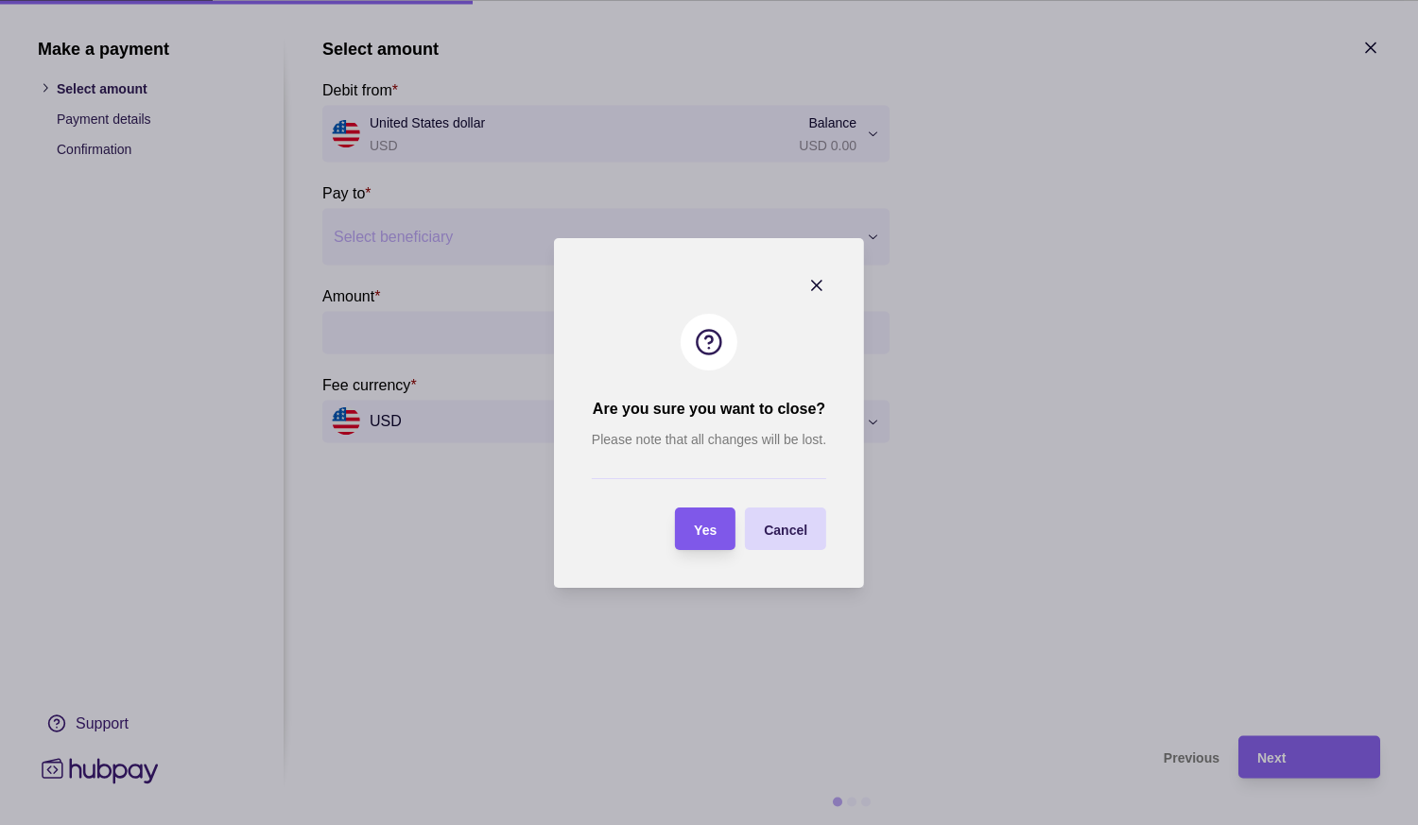
click at [714, 530] on span "Yes" at bounding box center [705, 529] width 23 height 15
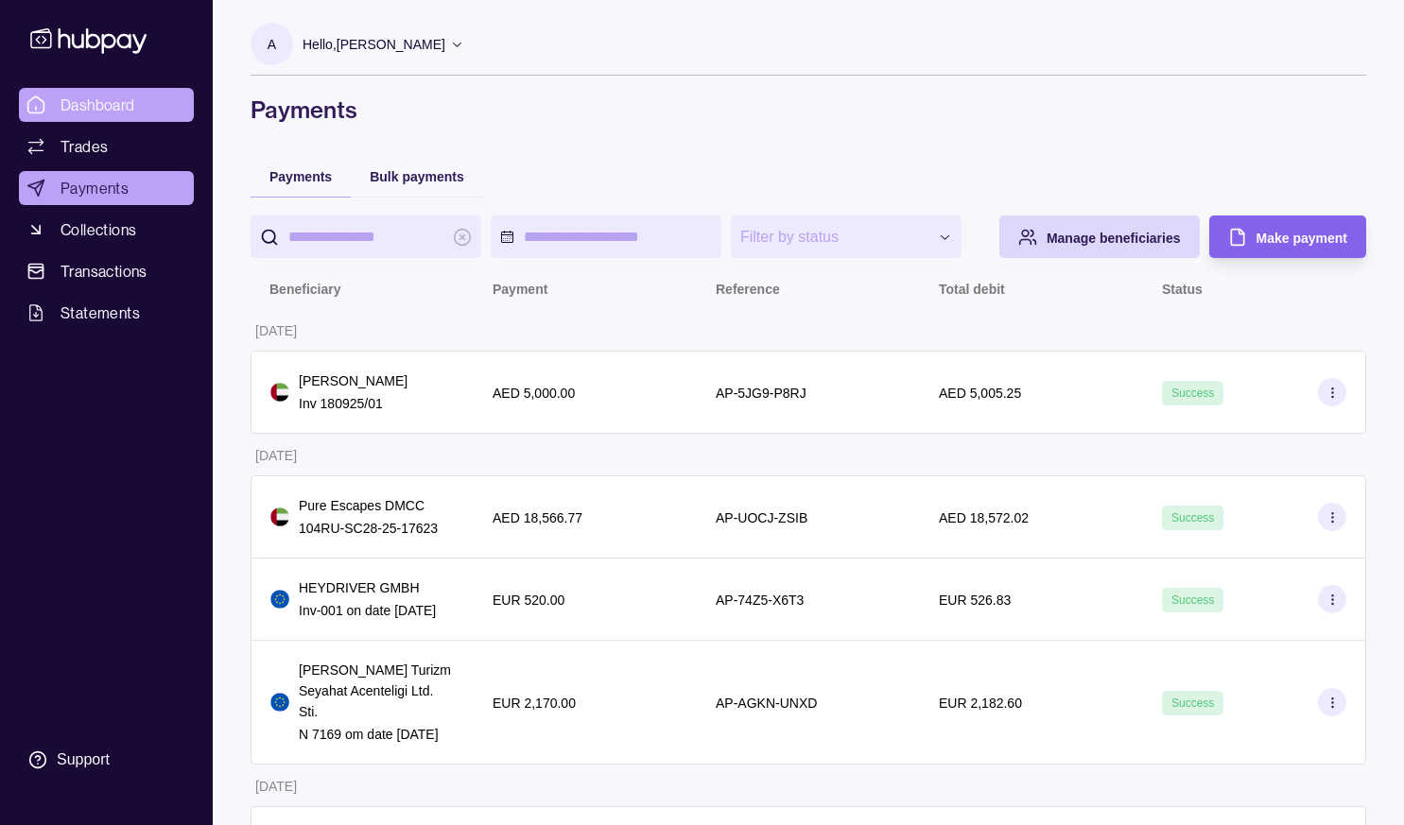
click at [101, 114] on span "Dashboard" at bounding box center [97, 105] width 75 height 23
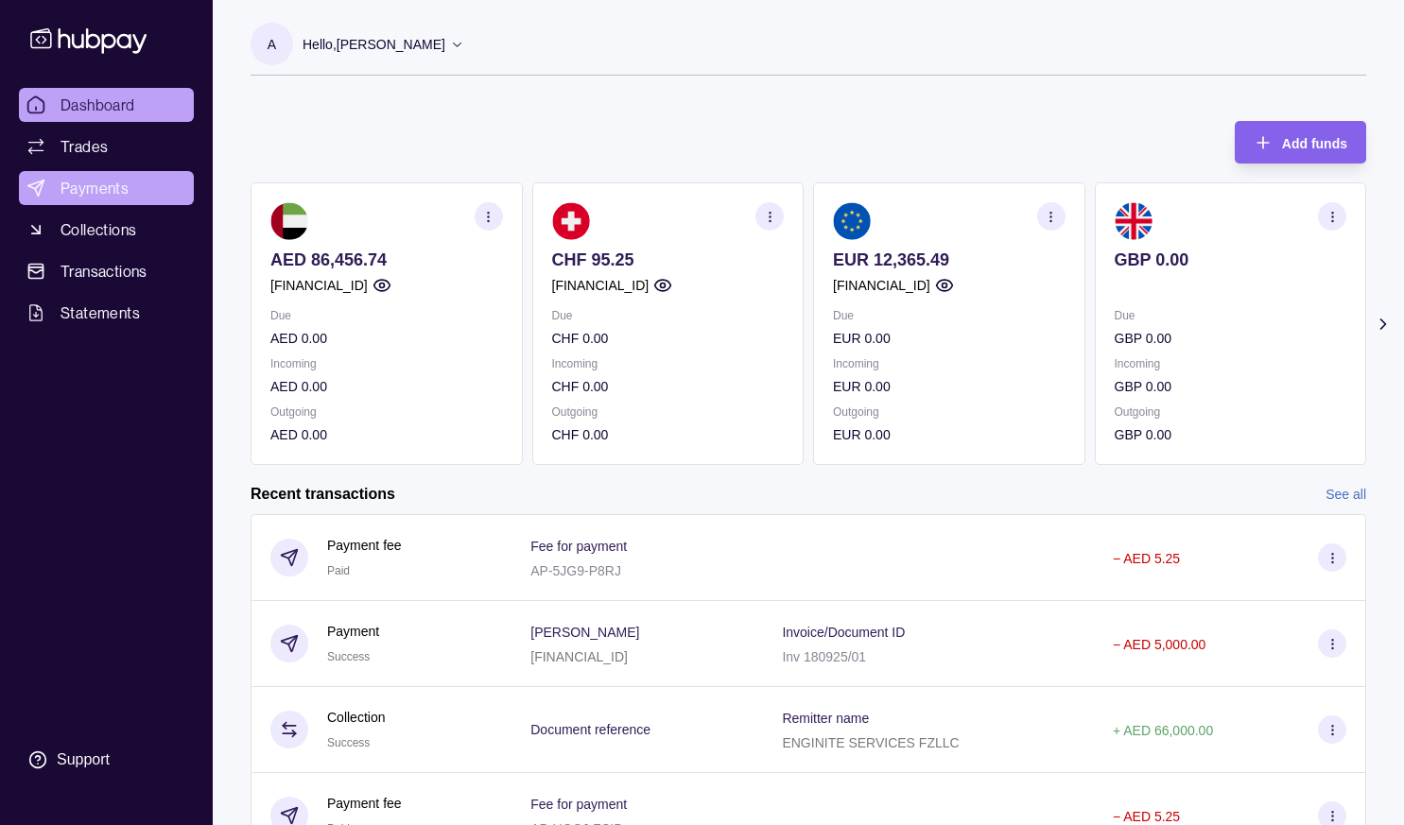
click at [108, 191] on span "Payments" at bounding box center [94, 188] width 68 height 23
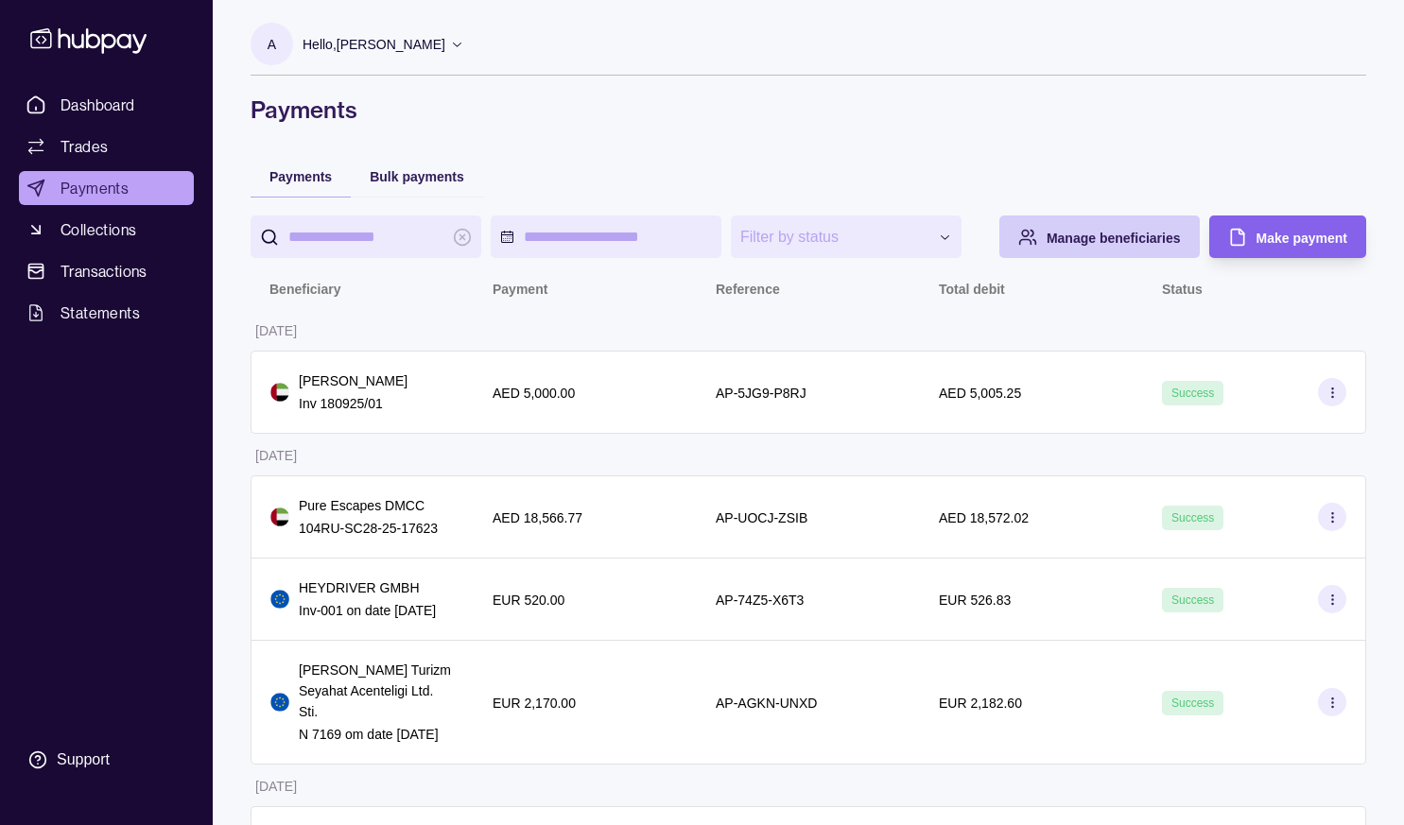
click at [1096, 246] on span "Manage beneficiaries" at bounding box center [1113, 238] width 134 height 15
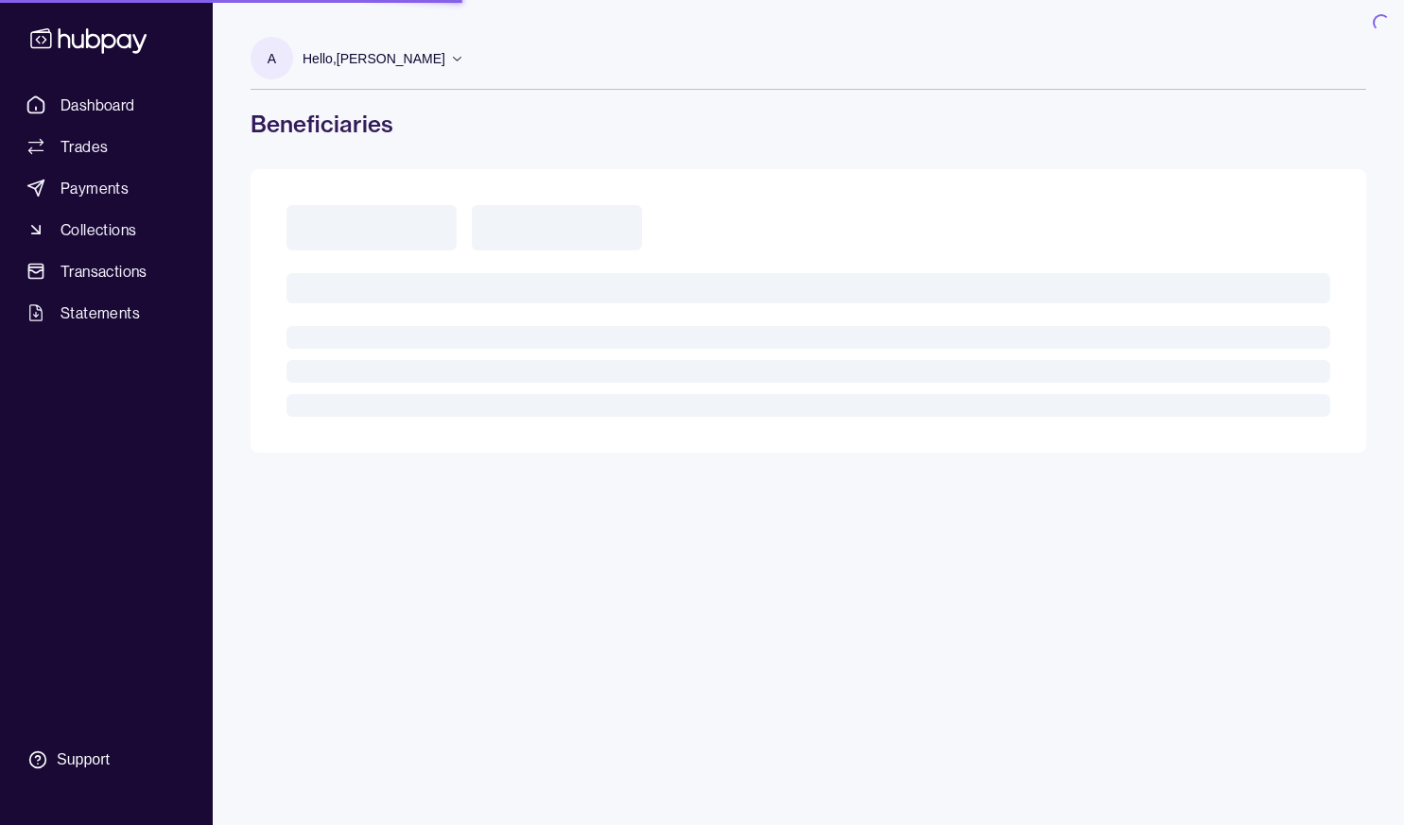
click at [1096, 272] on div at bounding box center [808, 311] width 1044 height 212
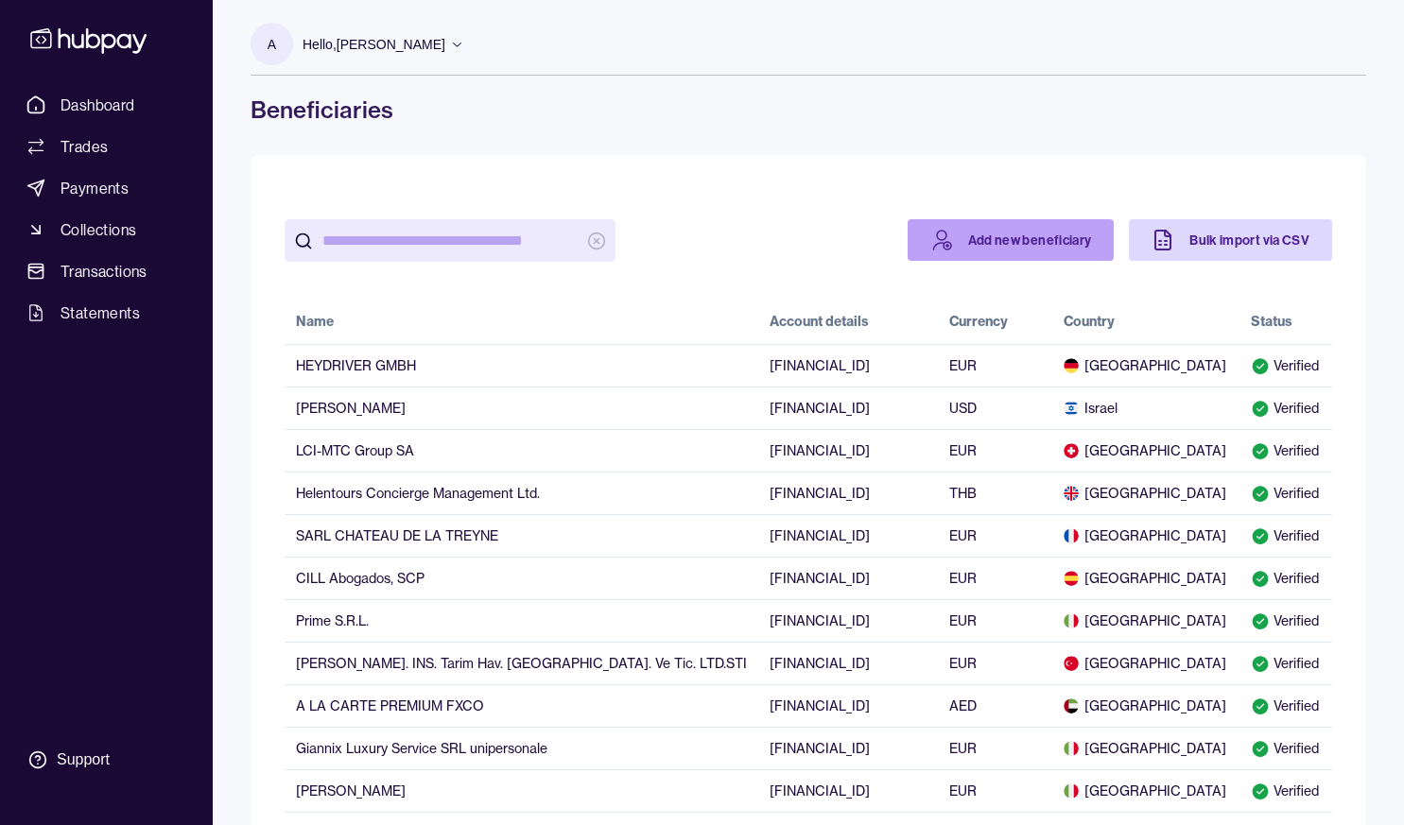
click at [1024, 244] on link "Add new beneficiary" at bounding box center [1010, 240] width 207 height 42
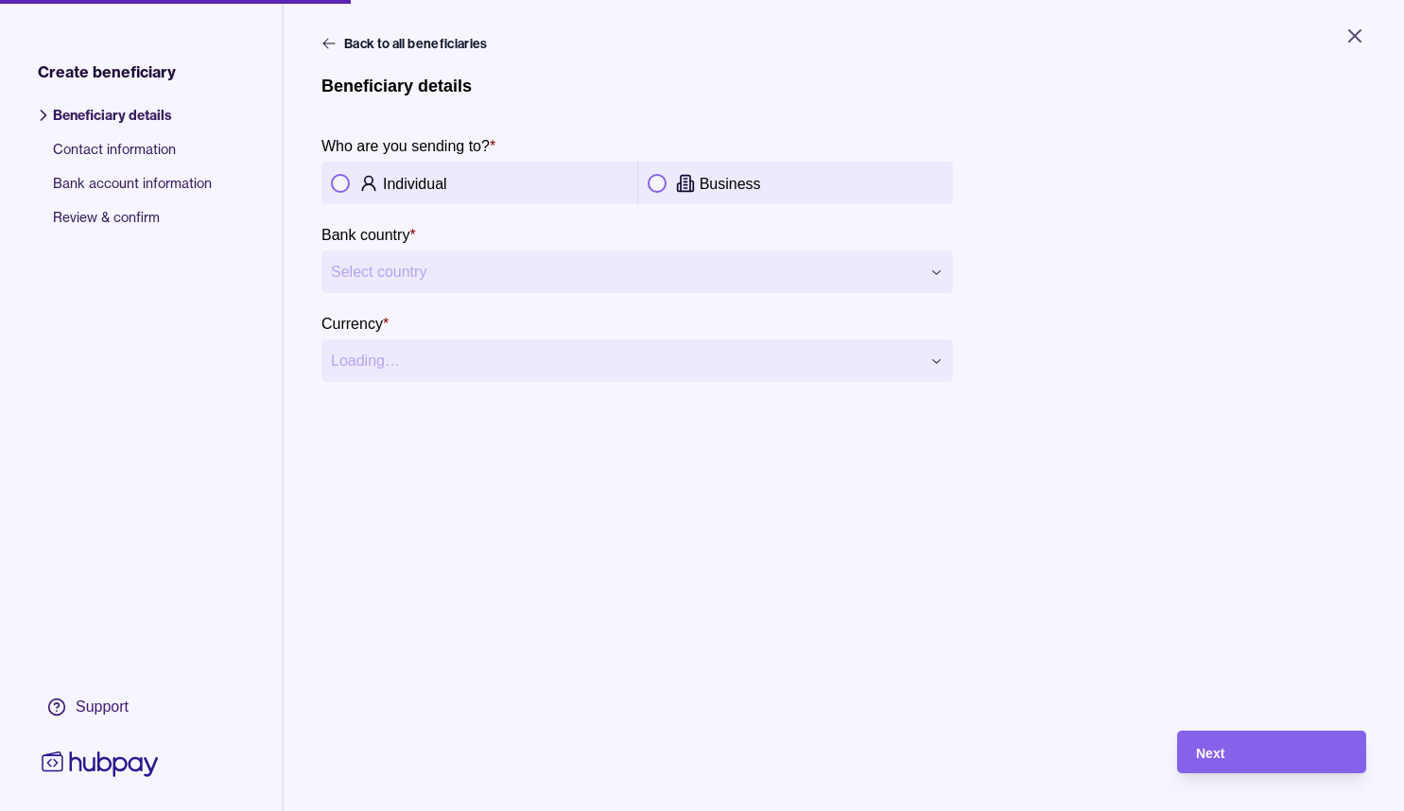
click at [666, 183] on button "button" at bounding box center [656, 183] width 19 height 19
click at [595, 276] on html "**********" at bounding box center [702, 405] width 1404 height 811
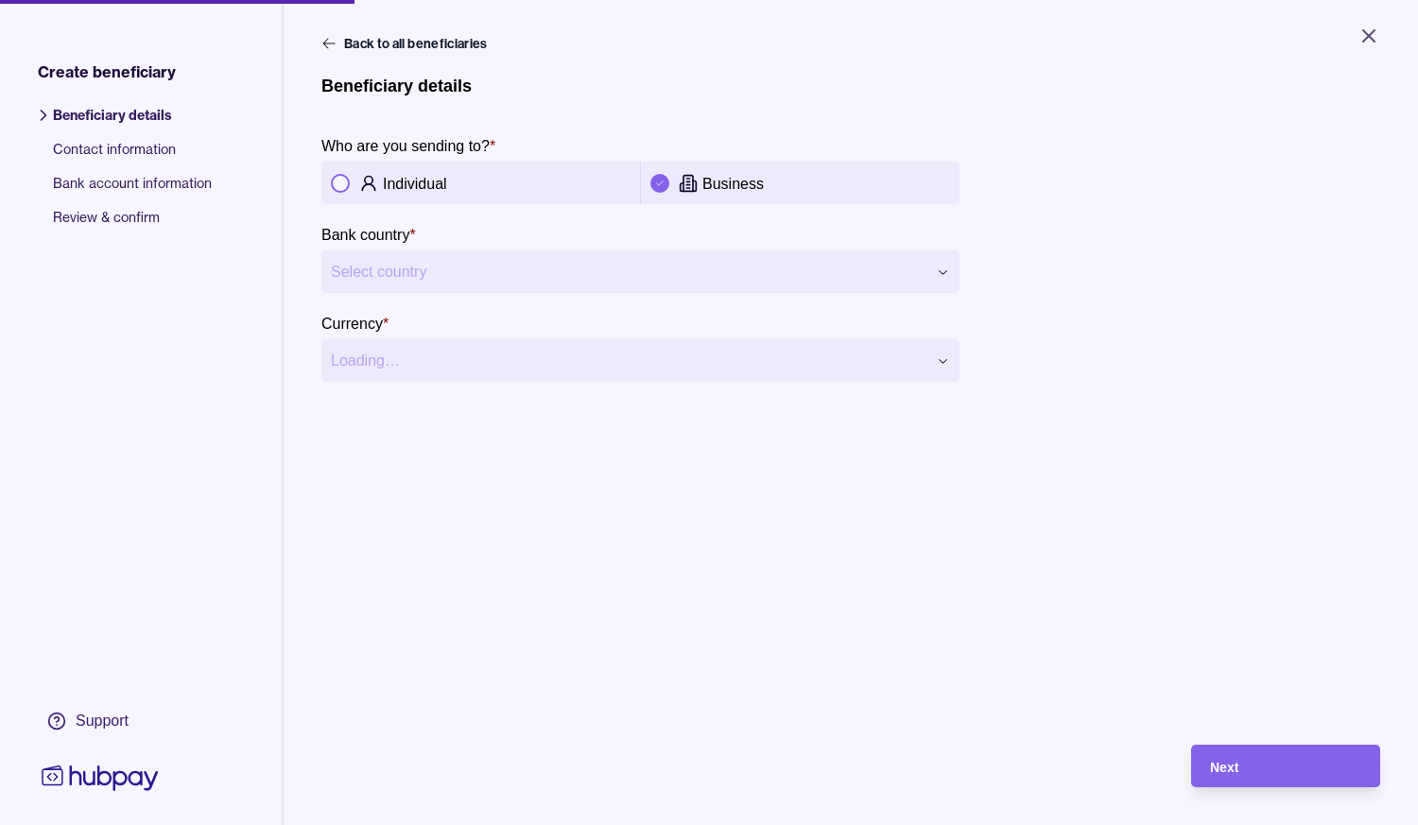
click at [815, 509] on html "**********" at bounding box center [709, 412] width 1418 height 825
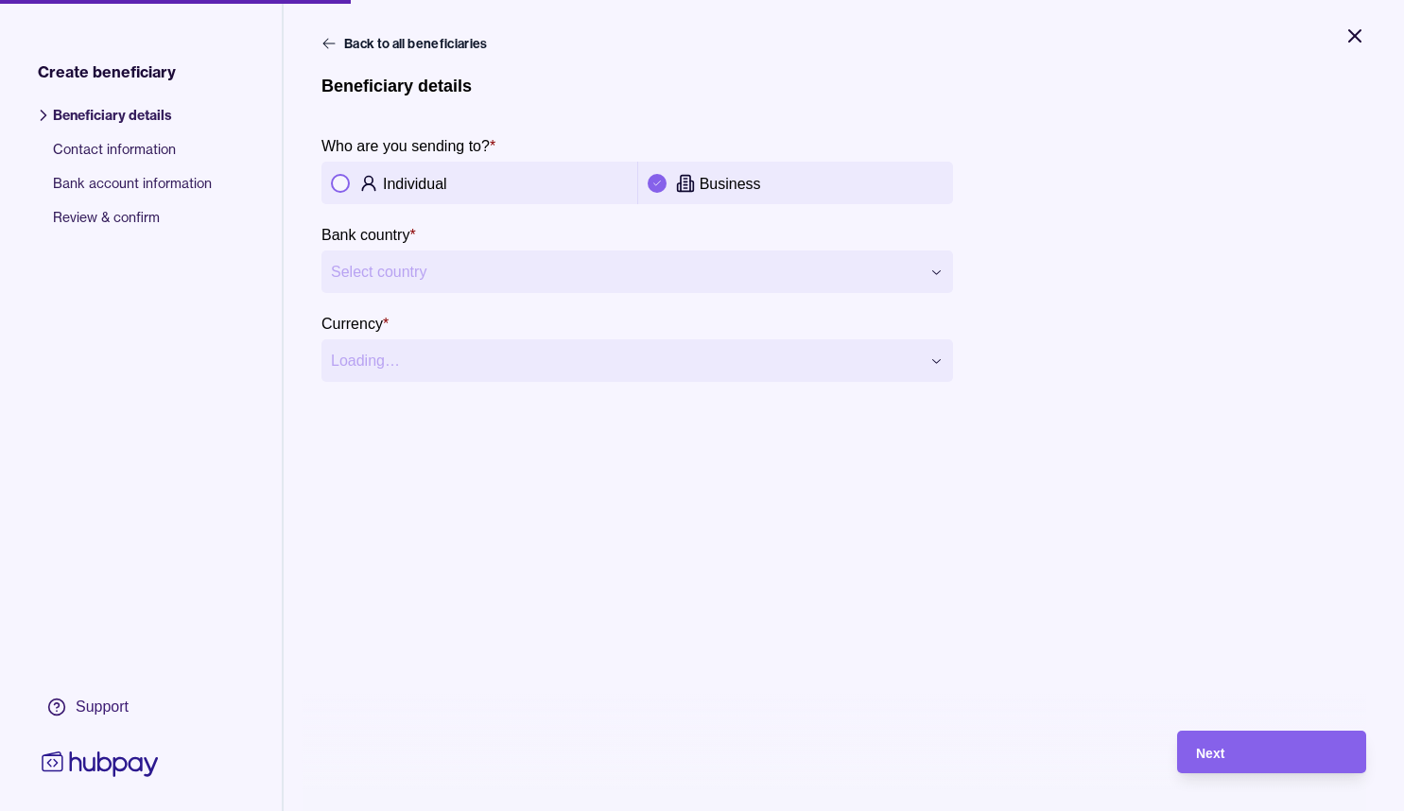
click at [1356, 37] on icon "Close" at bounding box center [1354, 35] width 11 height 11
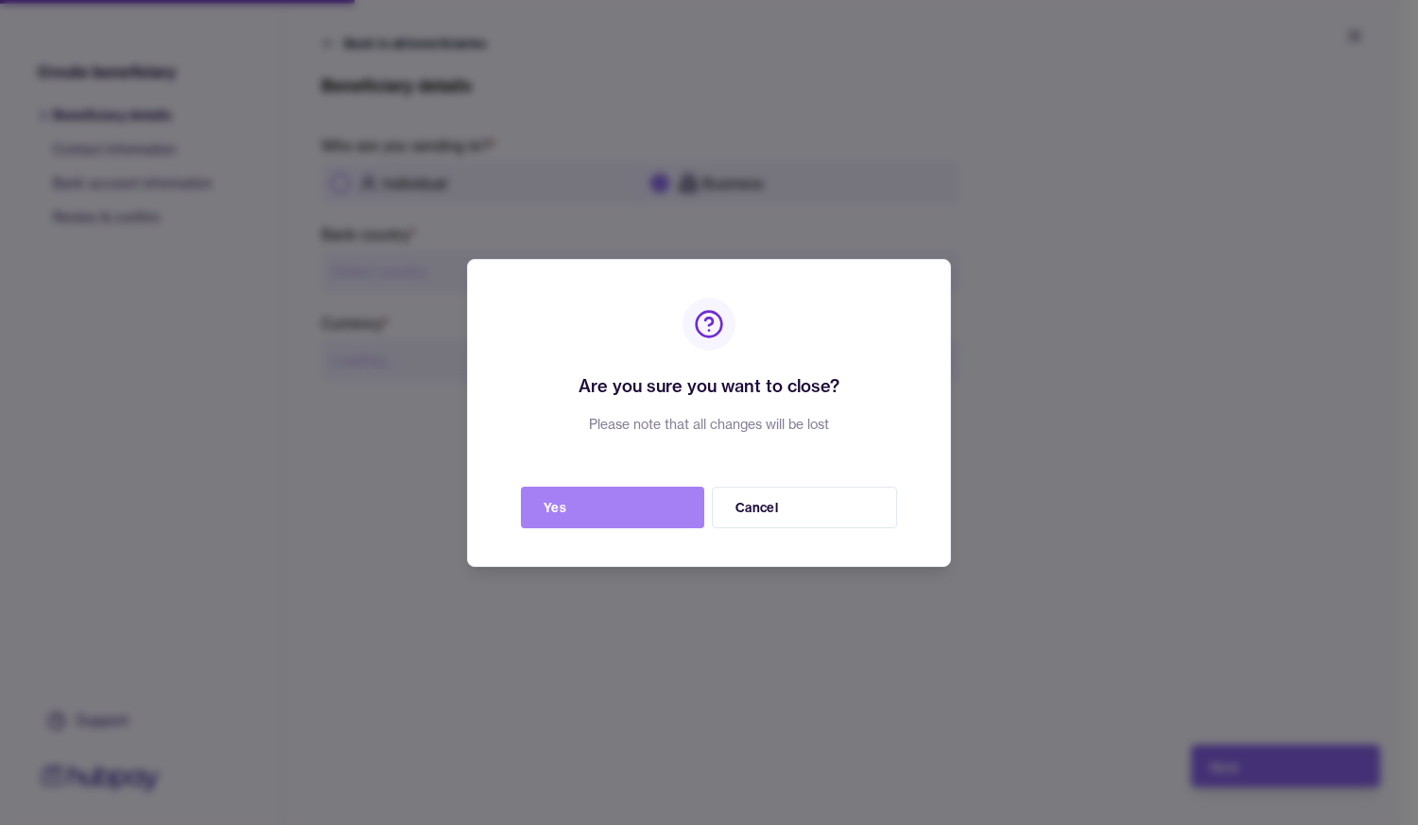
click at [646, 512] on button "Yes" at bounding box center [612, 508] width 183 height 42
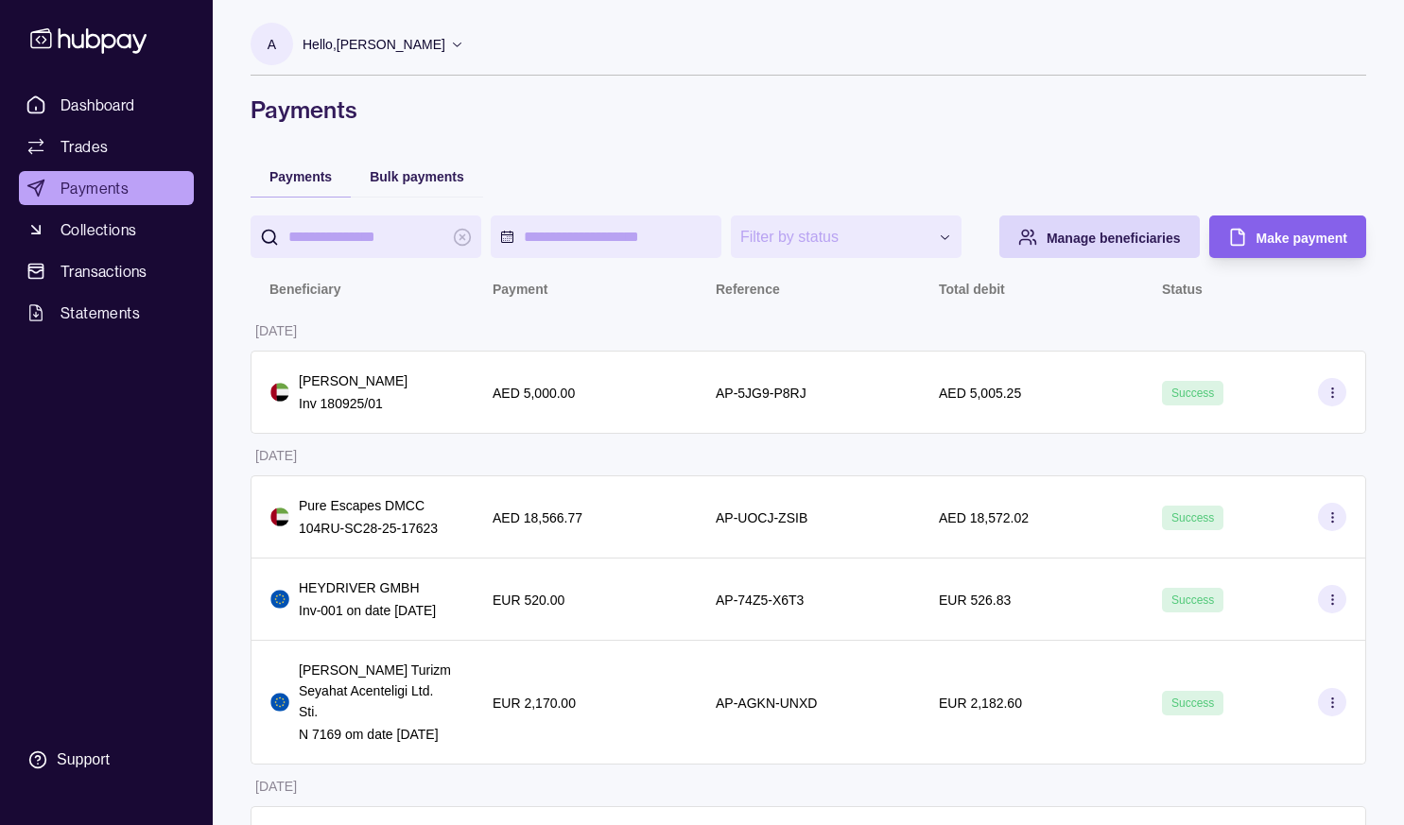
click at [445, 45] on p "Hello, [PERSON_NAME]" at bounding box center [373, 44] width 143 height 21
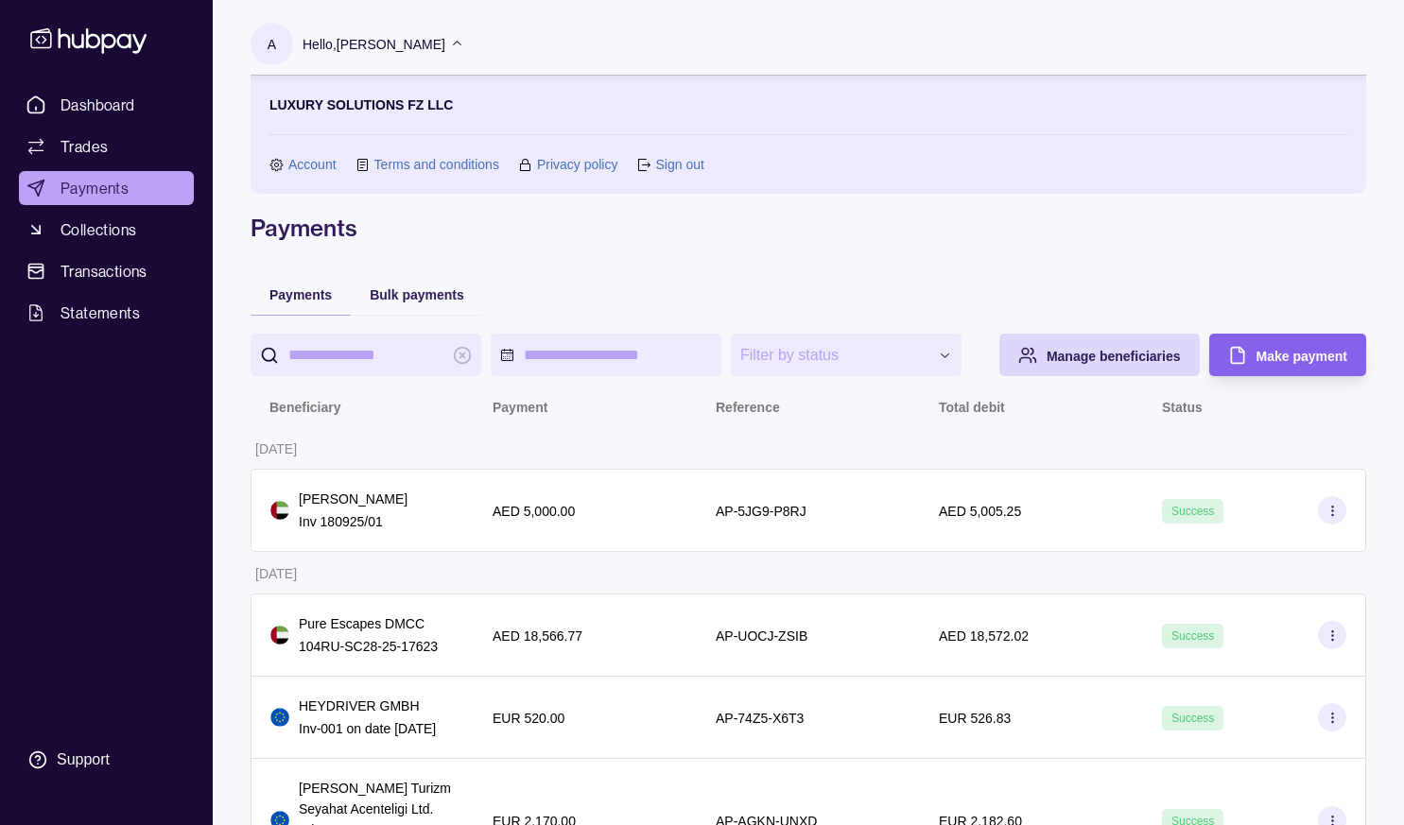
click at [685, 166] on link "Sign out" at bounding box center [679, 164] width 48 height 21
click at [650, 164] on section "Sign out" at bounding box center [669, 164] width 67 height 21
